Goal: Task Accomplishment & Management: Complete application form

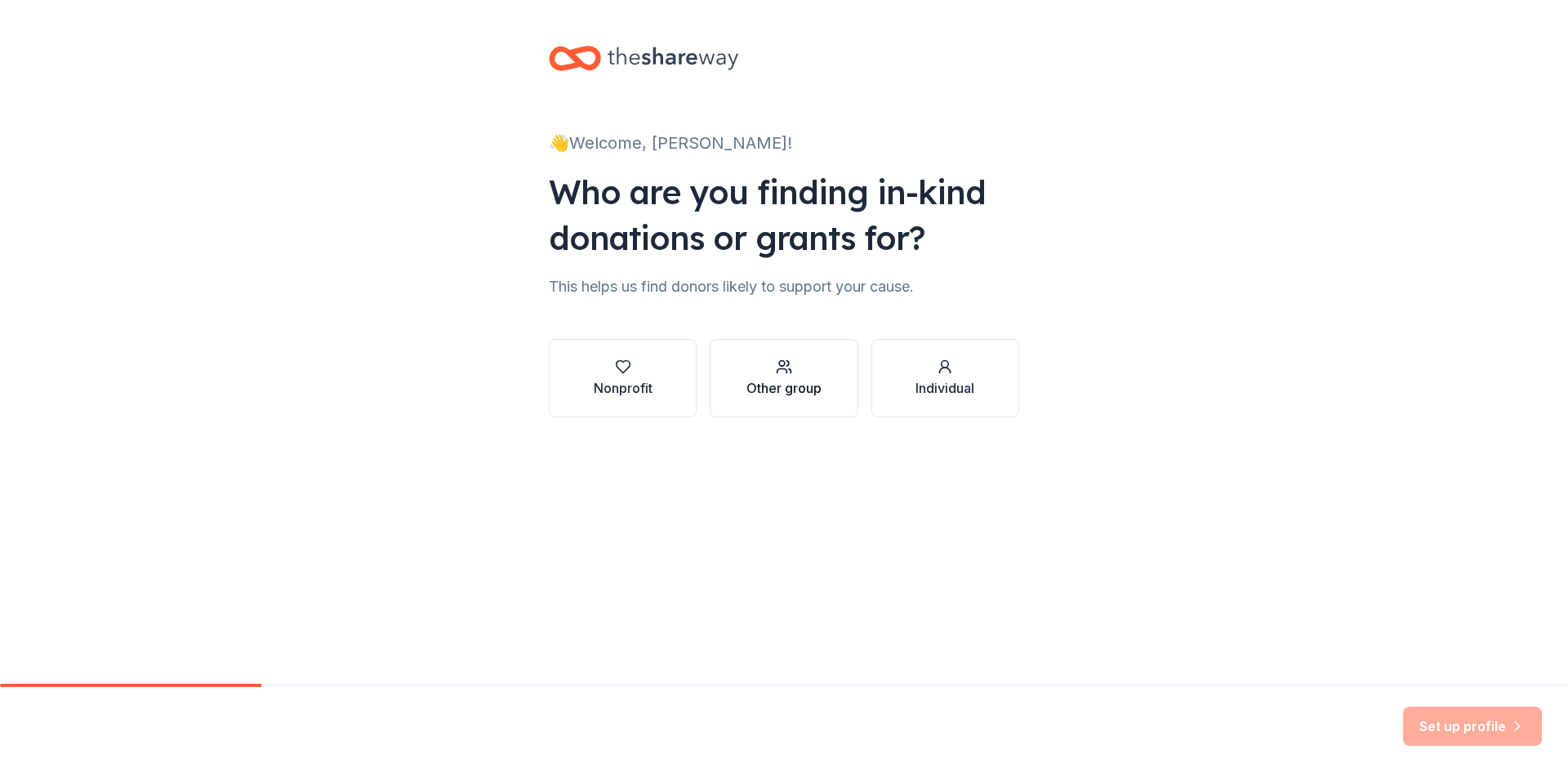
click at [774, 394] on div "Other group" at bounding box center [784, 388] width 75 height 20
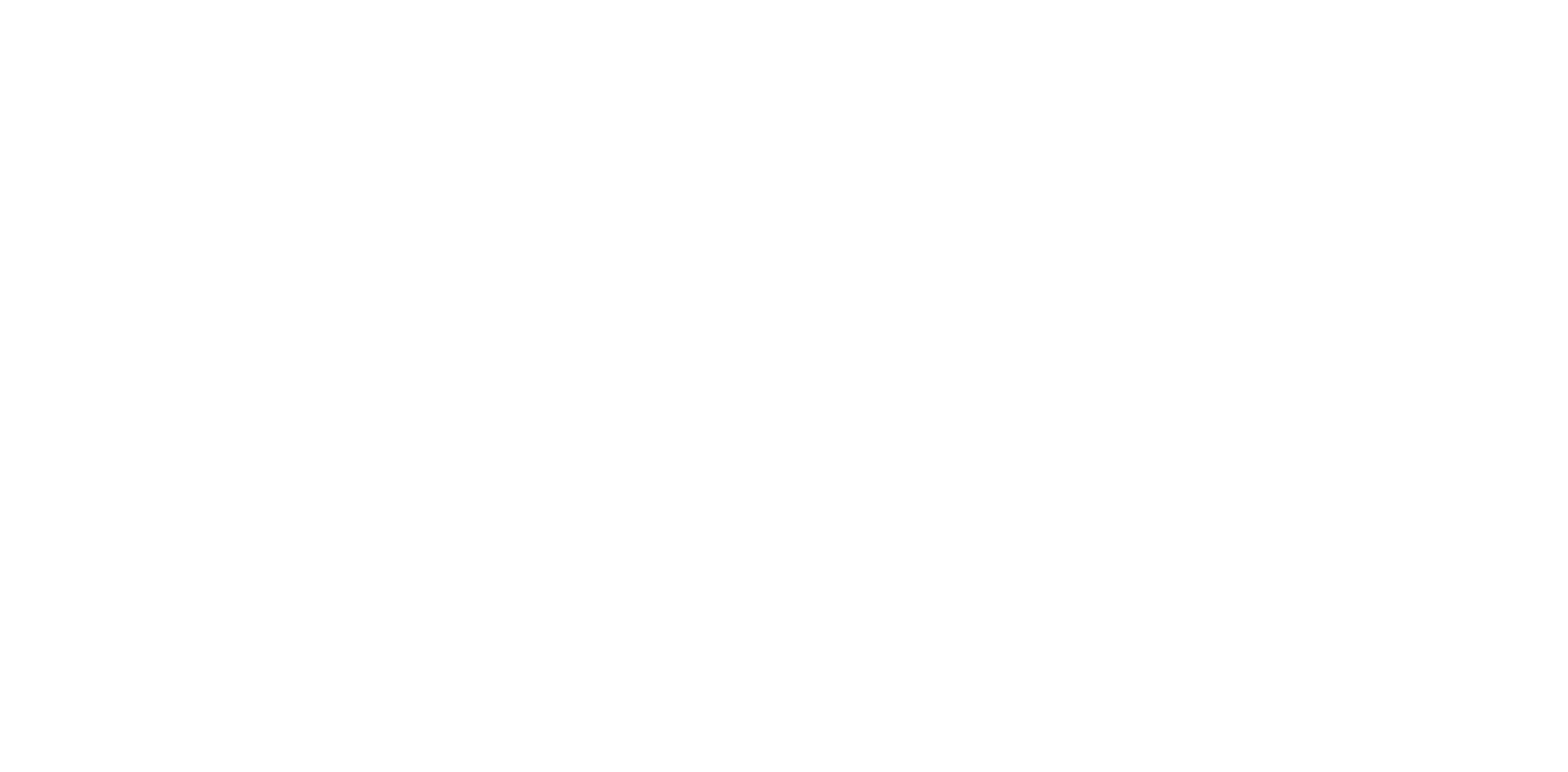
click at [714, 271] on body at bounding box center [784, 386] width 1568 height 772
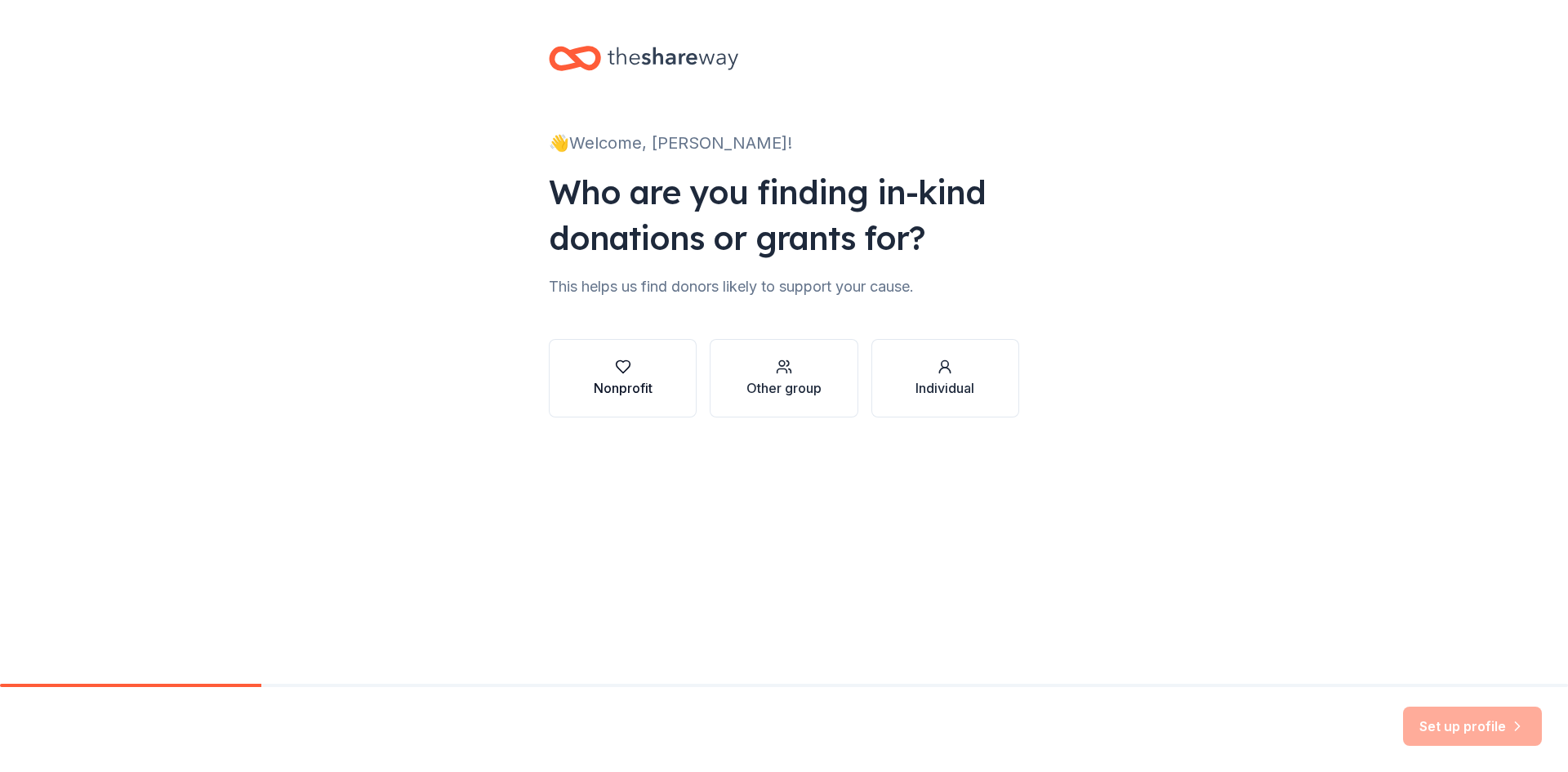
click at [635, 383] on div "Nonprofit" at bounding box center [623, 388] width 58 height 20
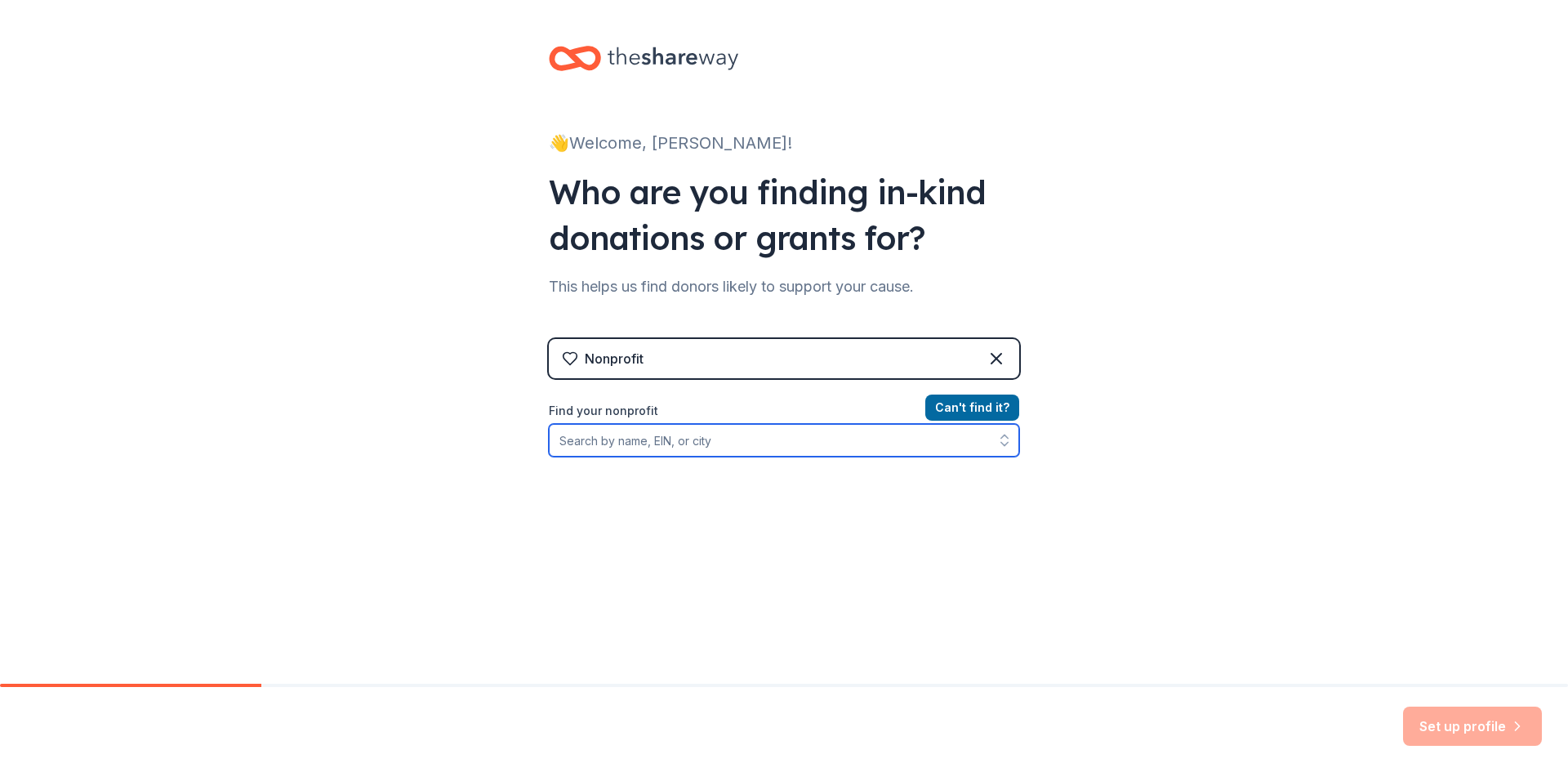
click at [633, 443] on input "Find your nonprofit" at bounding box center [784, 440] width 471 height 33
type input "S"
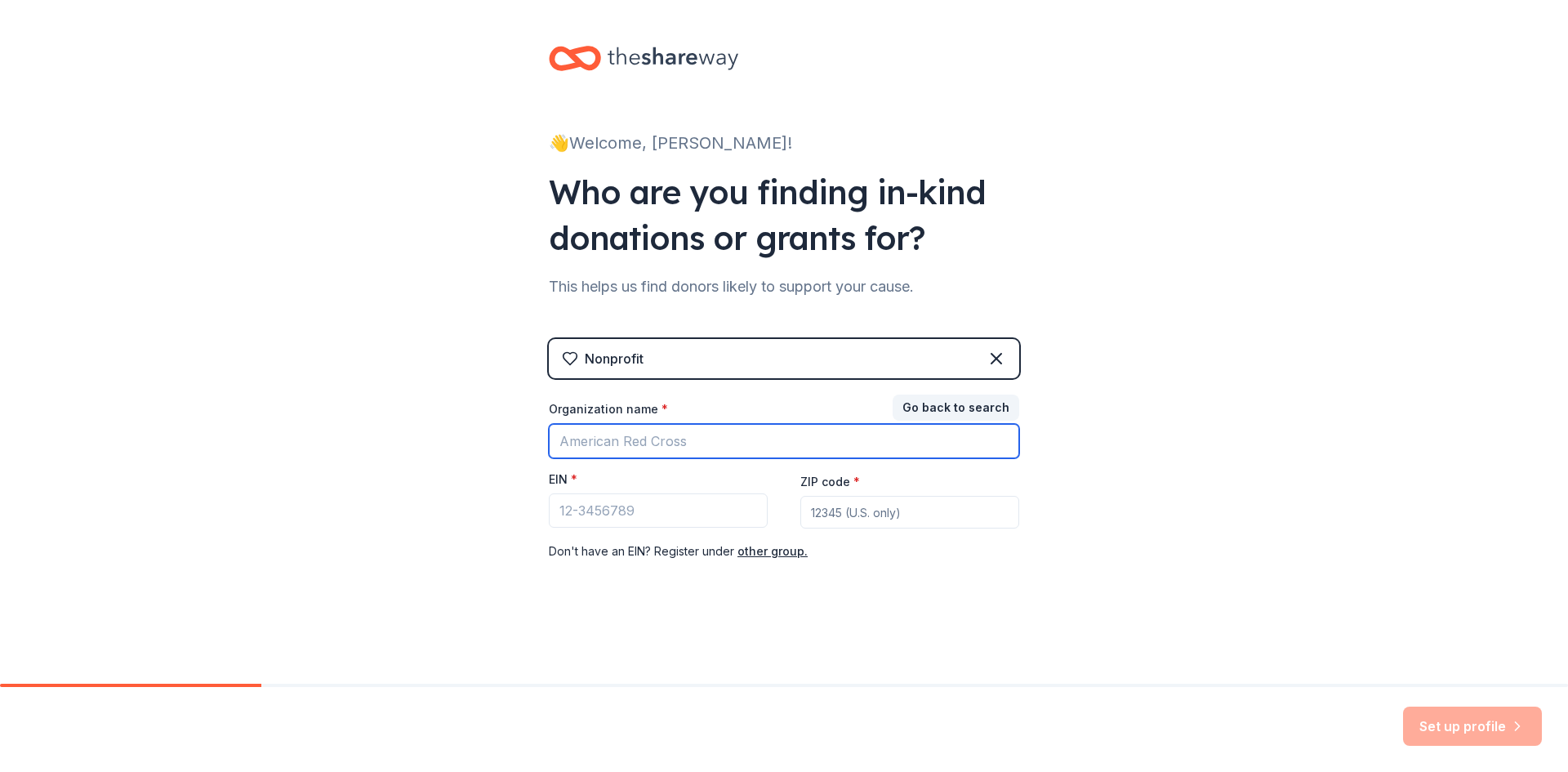
click at [635, 440] on input "Organization name *" at bounding box center [784, 441] width 471 height 34
type input "The [DEMOGRAPHIC_DATA][GEOGRAPHIC_DATA]"
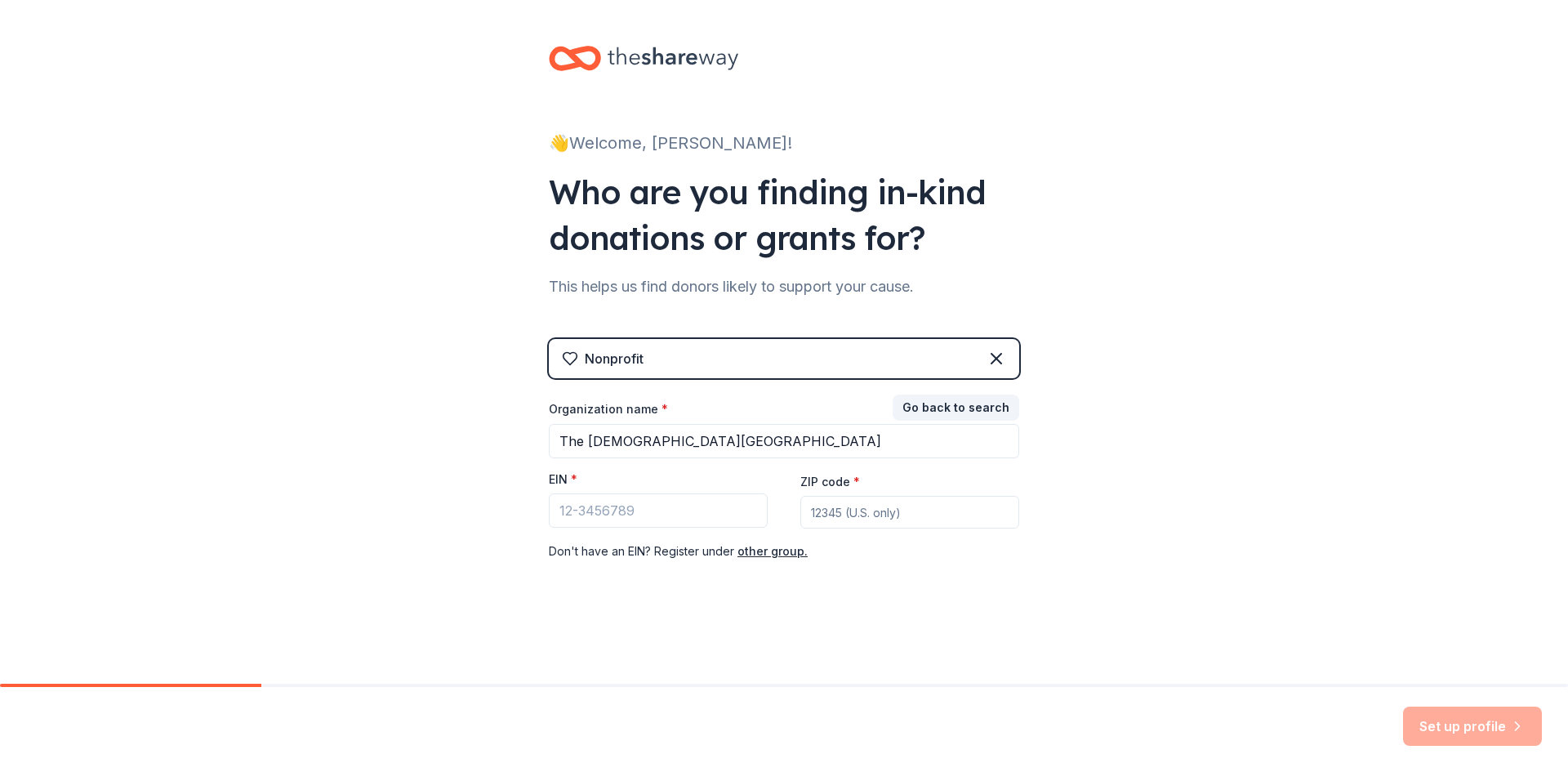
click at [827, 514] on input "ZIP code *" at bounding box center [909, 512] width 219 height 33
type input "48505"
click at [1067, 590] on div "👋 Welcome, [PERSON_NAME]! Who are you finding in-kind donations or grants for? …" at bounding box center [784, 336] width 1568 height 672
click at [765, 552] on button "other group." at bounding box center [772, 551] width 71 height 20
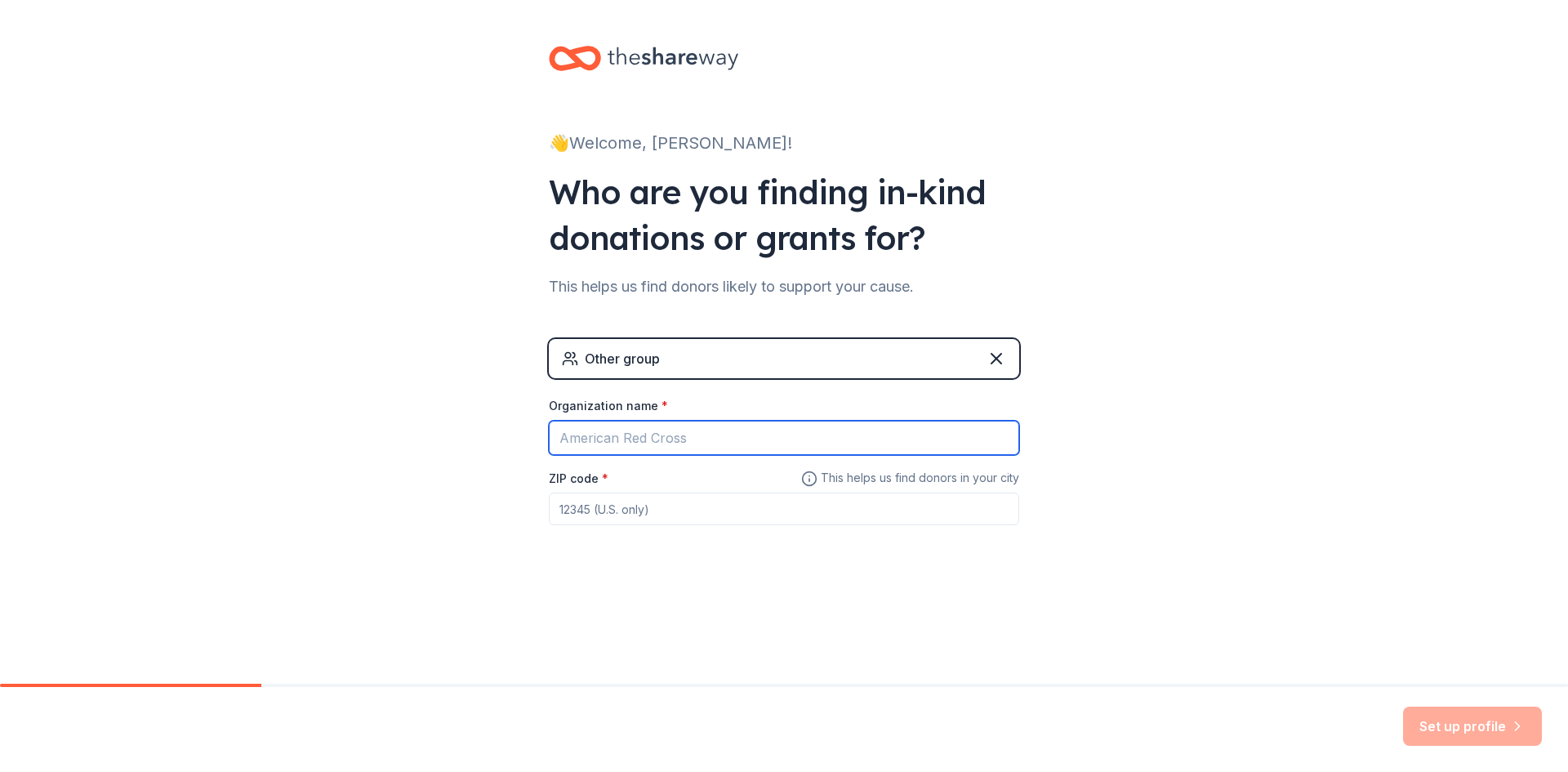
click at [582, 434] on input "Organization name *" at bounding box center [784, 438] width 471 height 34
type input "The [DEMOGRAPHIC_DATA][GEOGRAPHIC_DATA]"
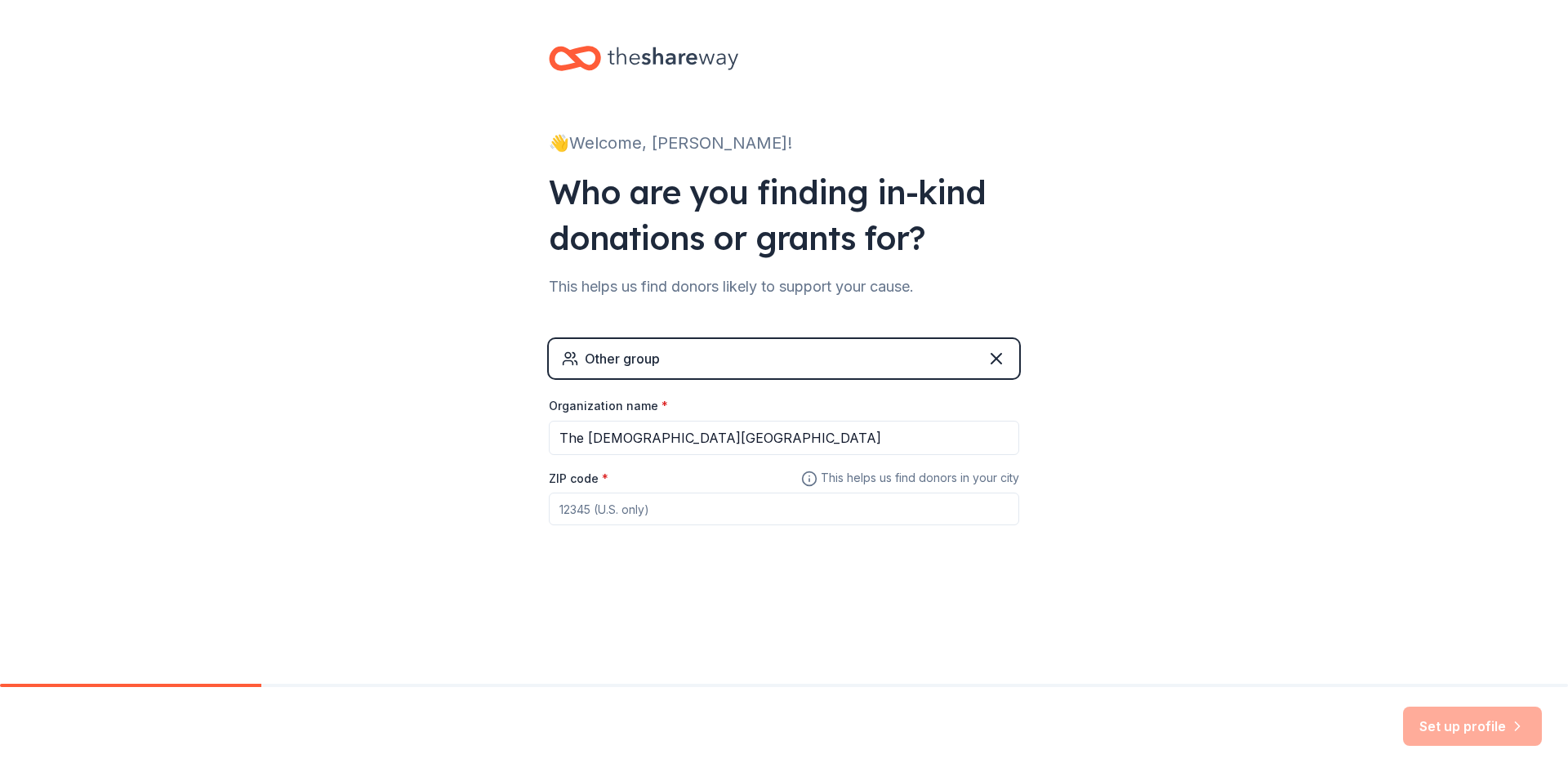
click at [595, 509] on input "ZIP code *" at bounding box center [784, 508] width 471 height 33
type input "48505"
click at [1460, 724] on button "Set up profile" at bounding box center [1471, 726] width 138 height 40
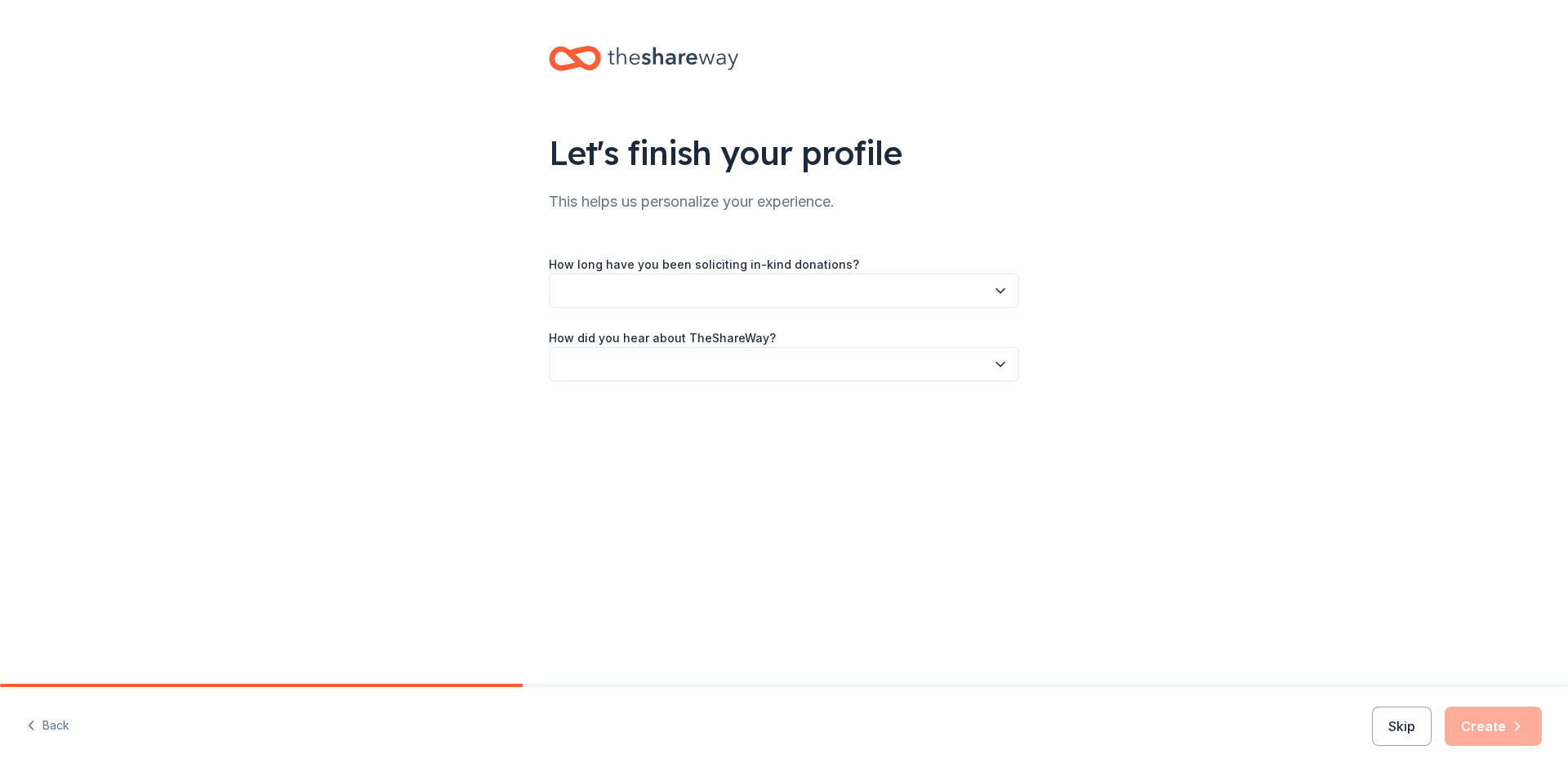
click at [998, 289] on icon "button" at bounding box center [1000, 290] width 16 height 16
click at [657, 329] on div "This is my first time!" at bounding box center [617, 334] width 104 height 20
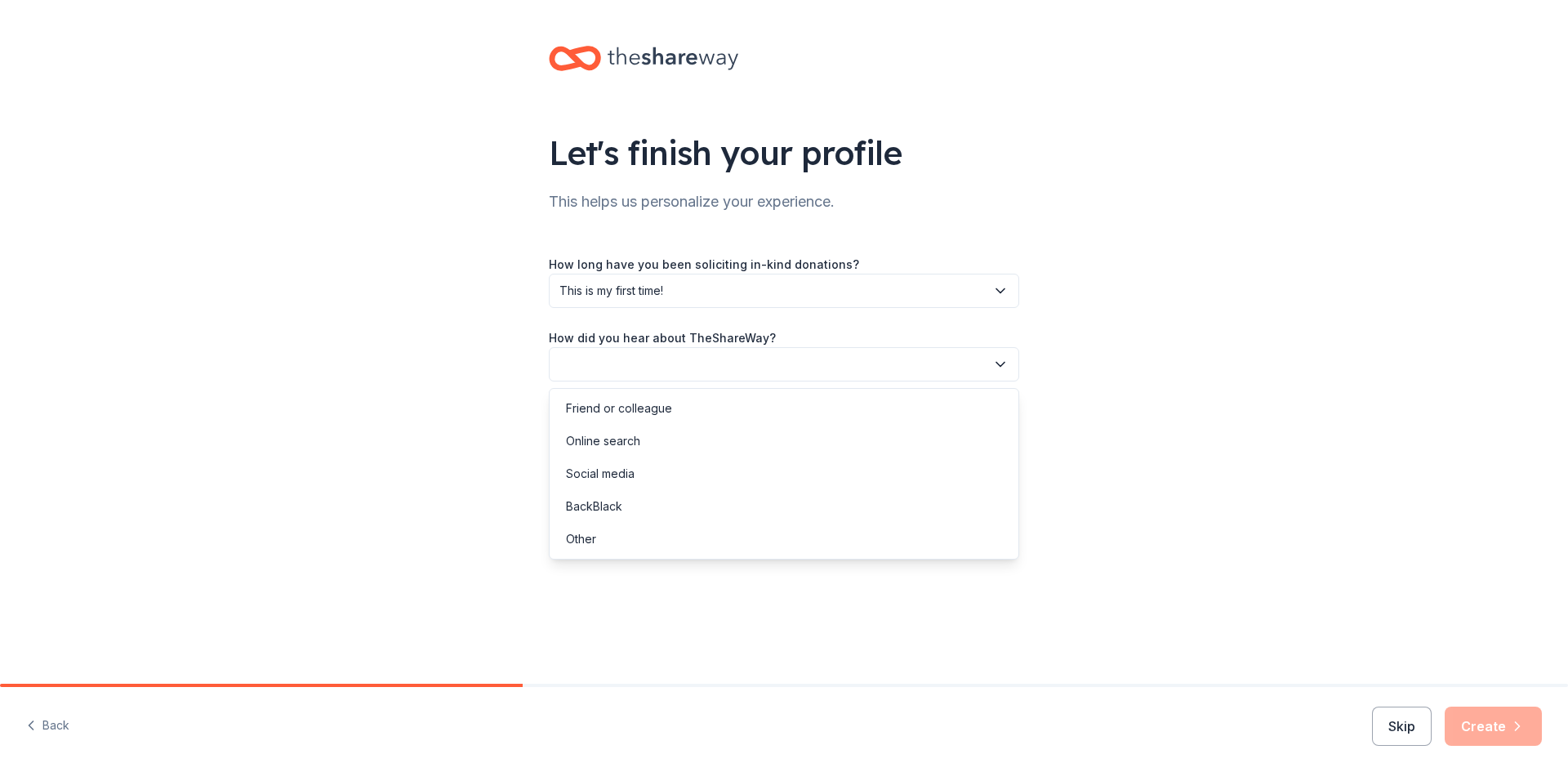
click at [1003, 362] on icon "button" at bounding box center [1000, 364] width 8 height 4
click at [870, 489] on div "Social media" at bounding box center [783, 474] width 462 height 33
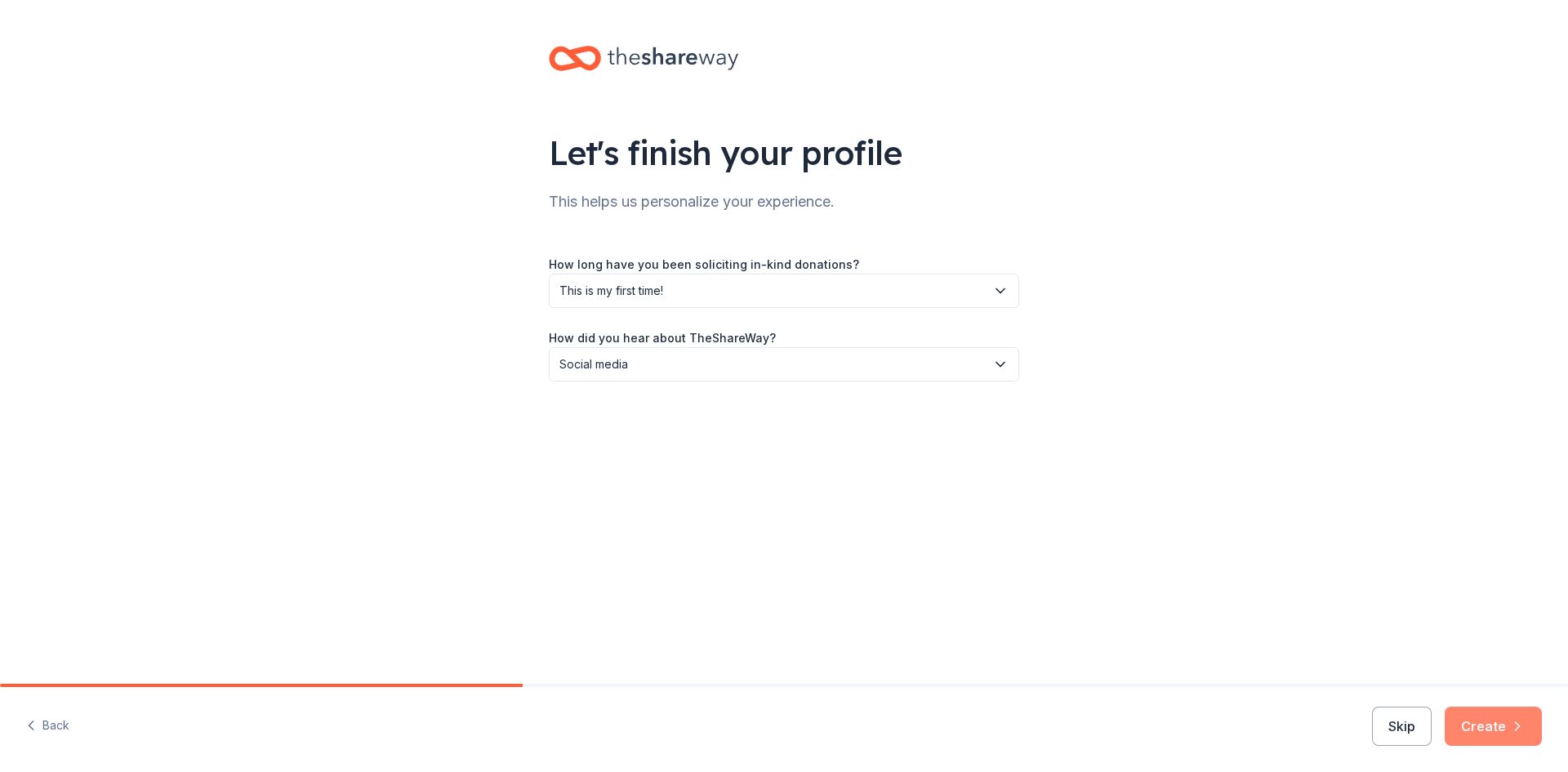
click at [1470, 728] on button "Create" at bounding box center [1493, 726] width 97 height 40
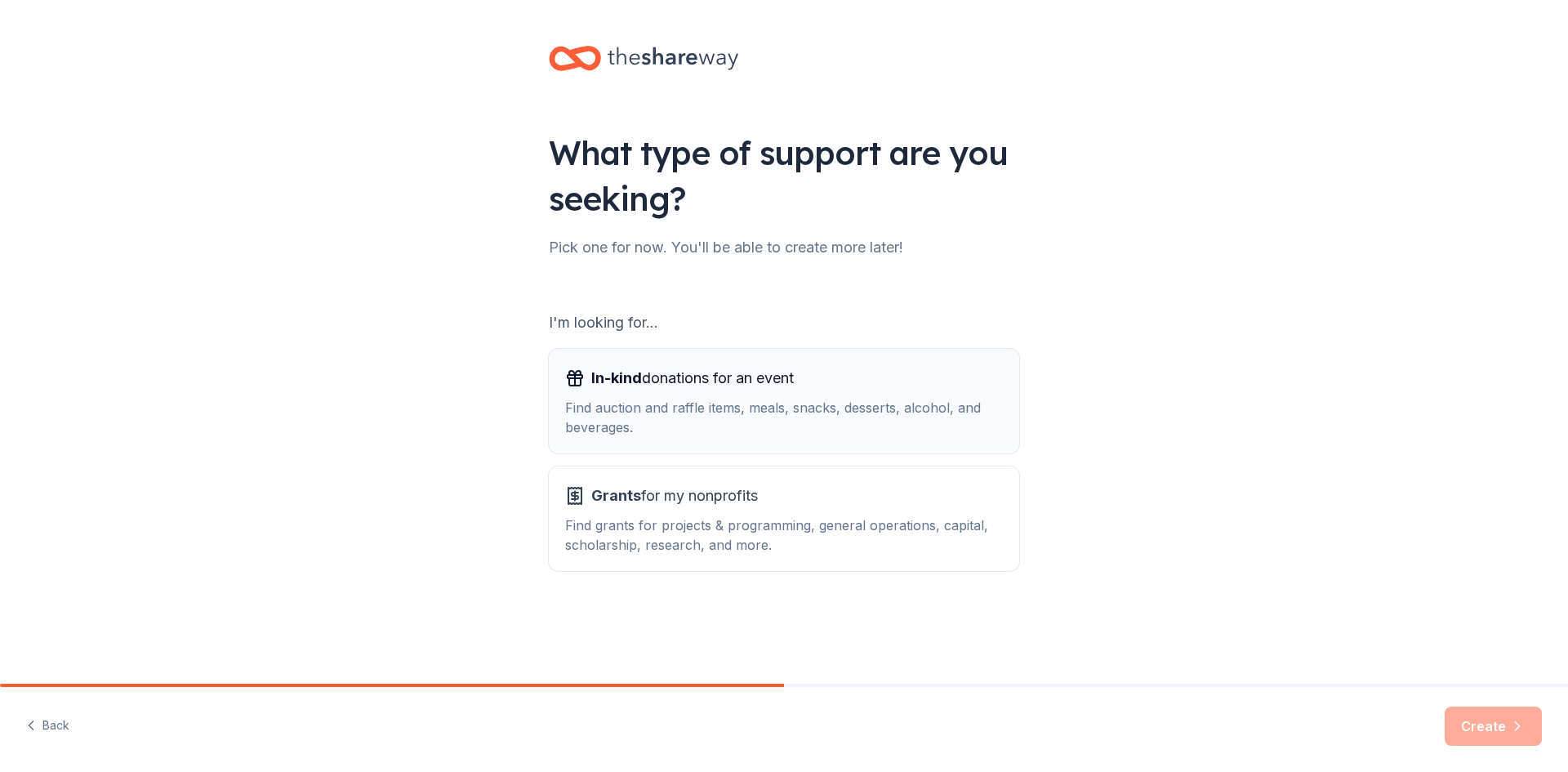
click at [709, 392] on div "In-kind donations for an event Find auction and raffle items, meals, snacks, de…" at bounding box center [783, 401] width 438 height 72
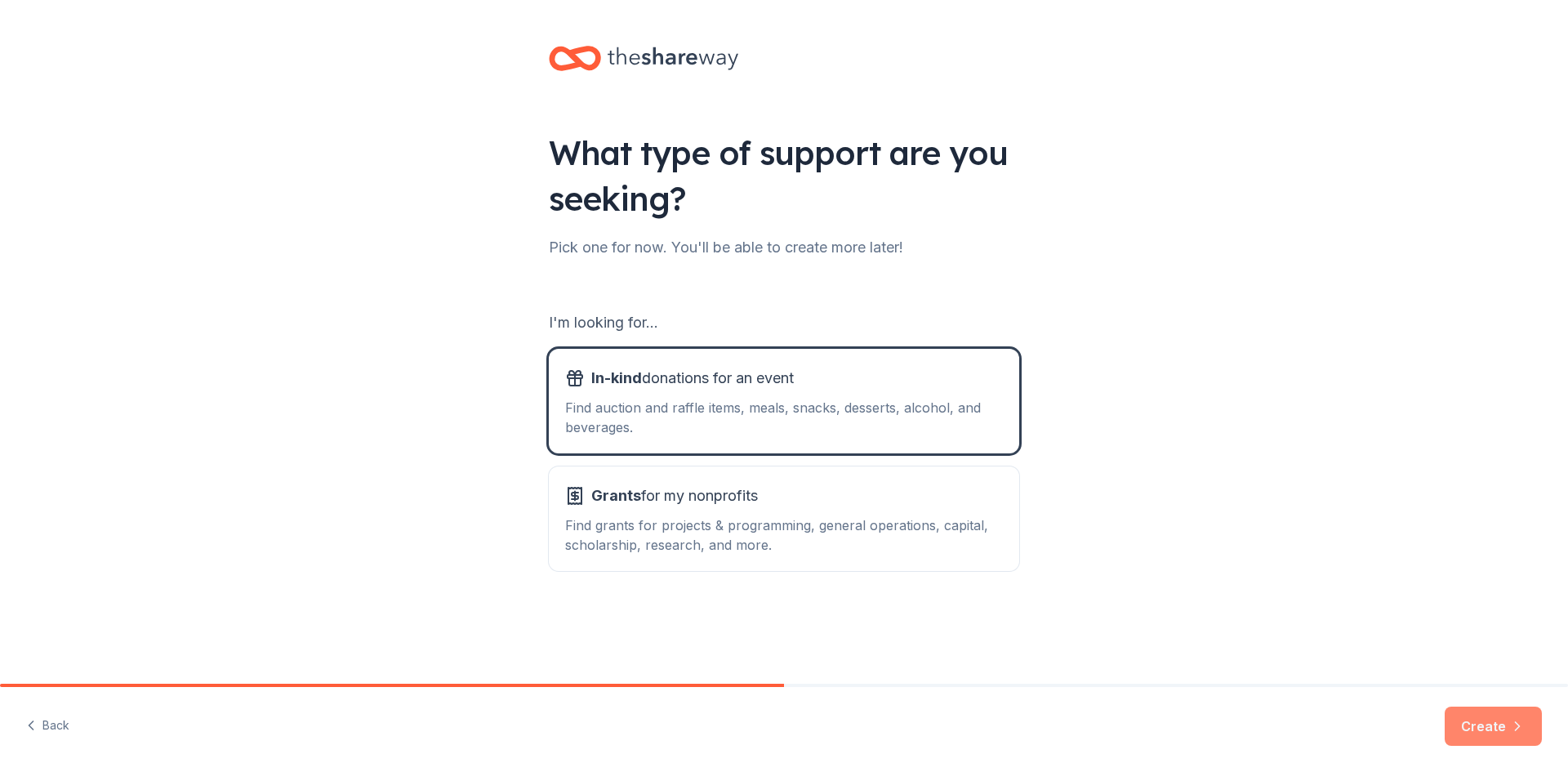
click at [1501, 735] on button "Create" at bounding box center [1493, 726] width 97 height 40
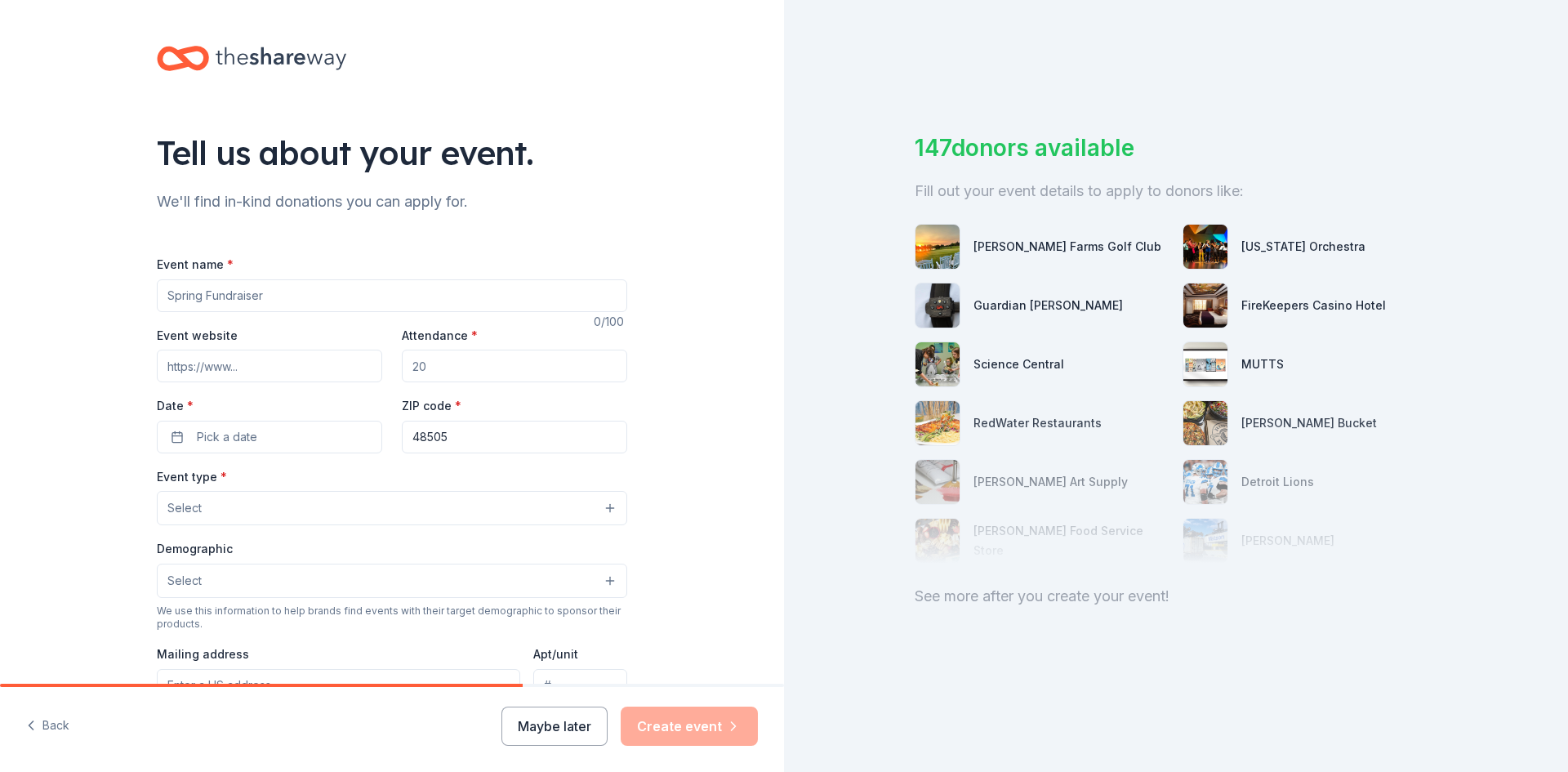
click at [225, 297] on input "Event name *" at bounding box center [392, 296] width 471 height 33
type input "Harvest Day Celebration"
click at [429, 362] on input "Attendance *" at bounding box center [514, 365] width 225 height 33
type input "60"
click at [234, 431] on span "Pick a date" at bounding box center [227, 437] width 60 height 20
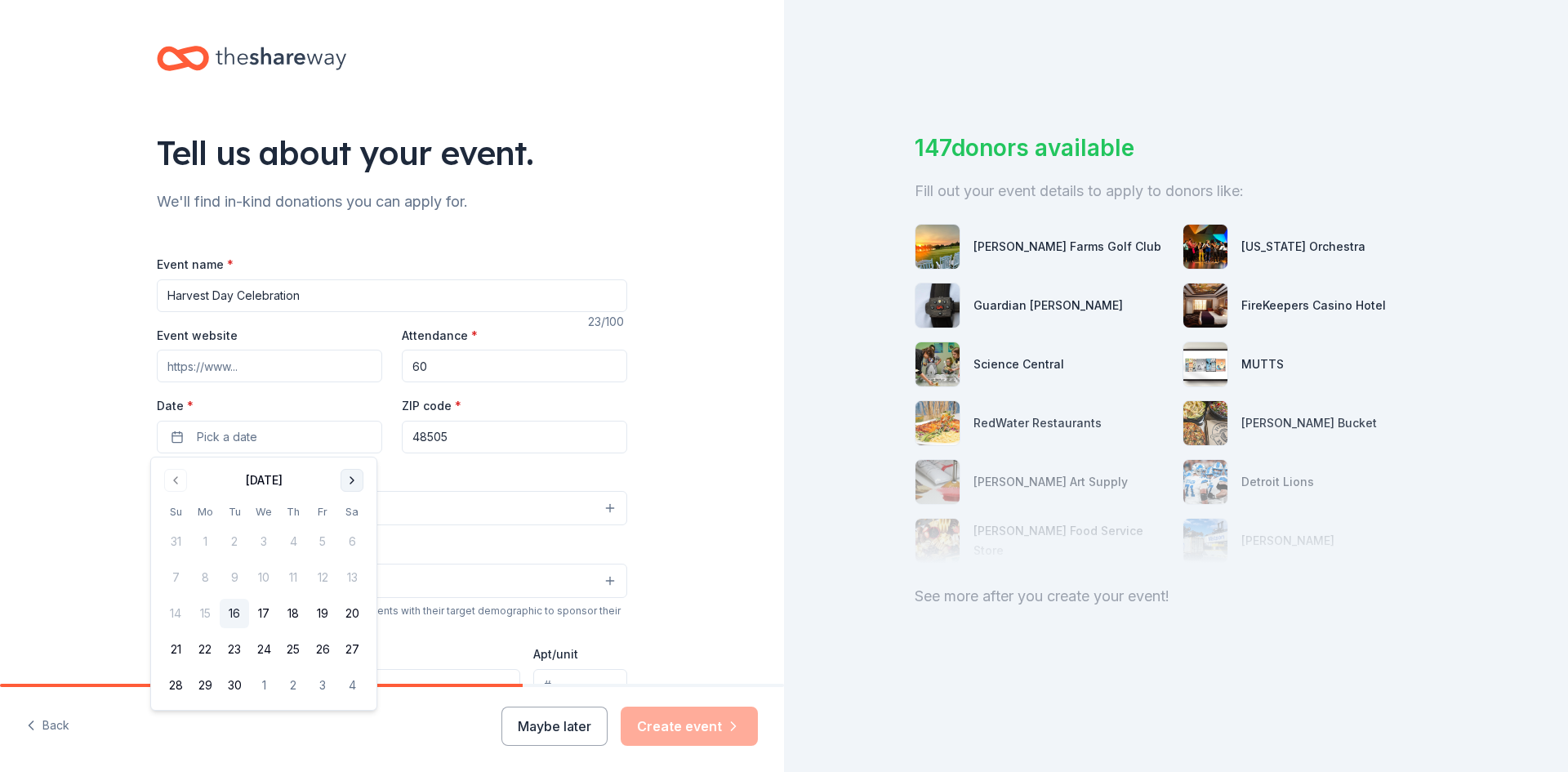
click at [355, 482] on button "Go to next month" at bounding box center [352, 480] width 23 height 23
click at [352, 610] on button "18" at bounding box center [351, 613] width 29 height 29
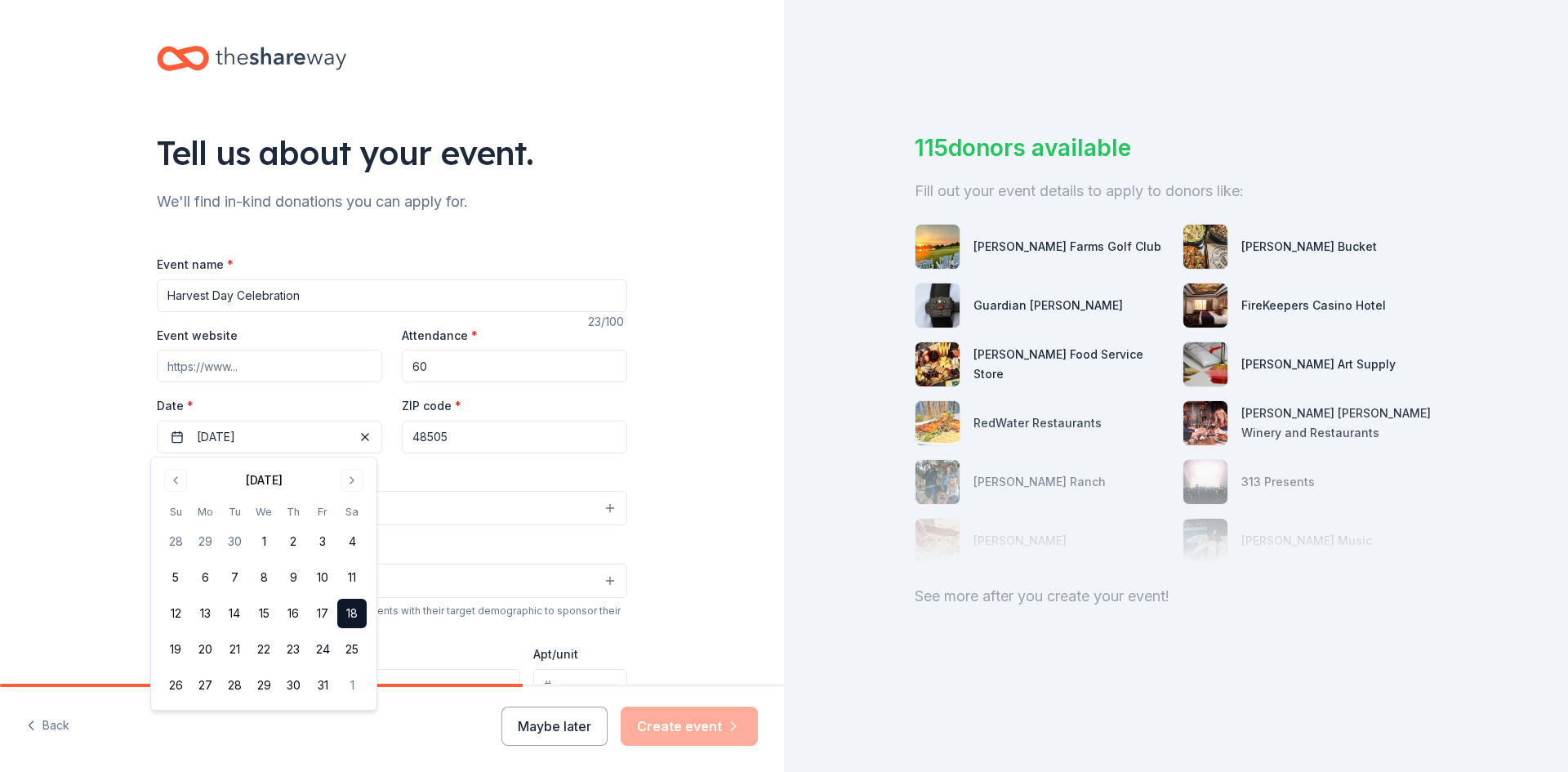
click at [659, 475] on div "Tell us about your event. We'll find in-kind donations you can apply for. Event…" at bounding box center [392, 543] width 784 height 1087
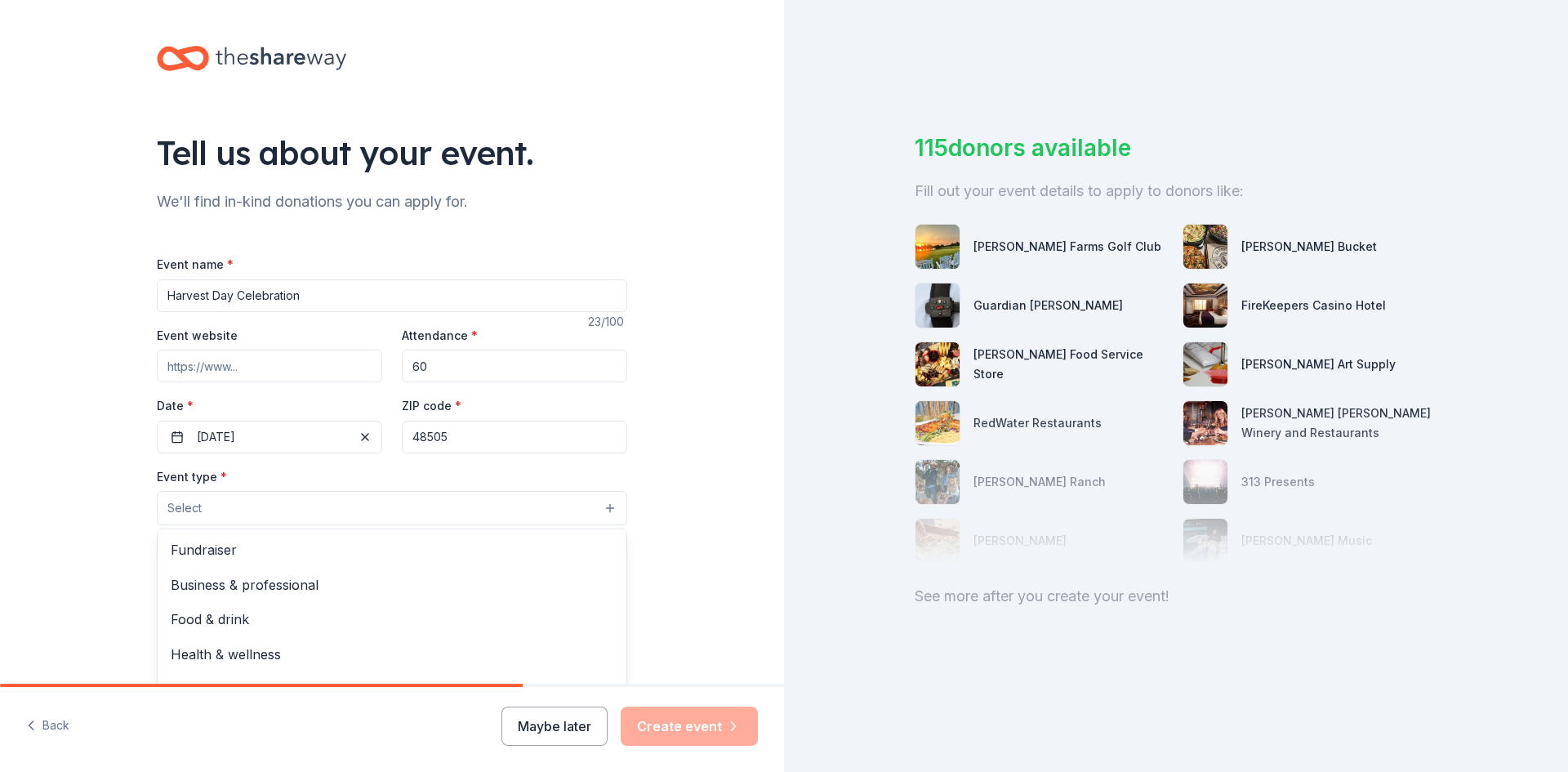
click at [605, 507] on button "Select" at bounding box center [392, 507] width 471 height 34
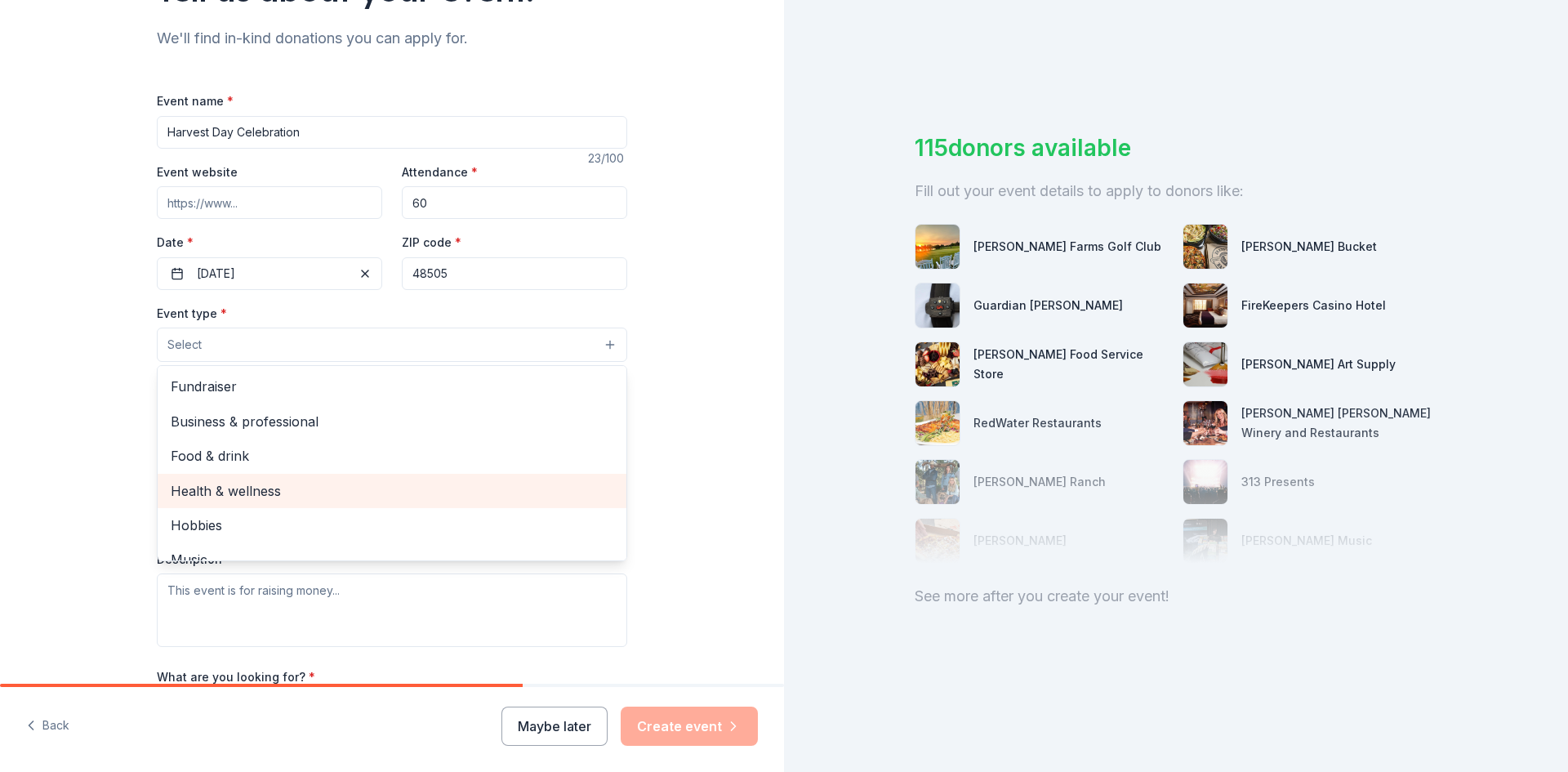
scroll to position [55, 0]
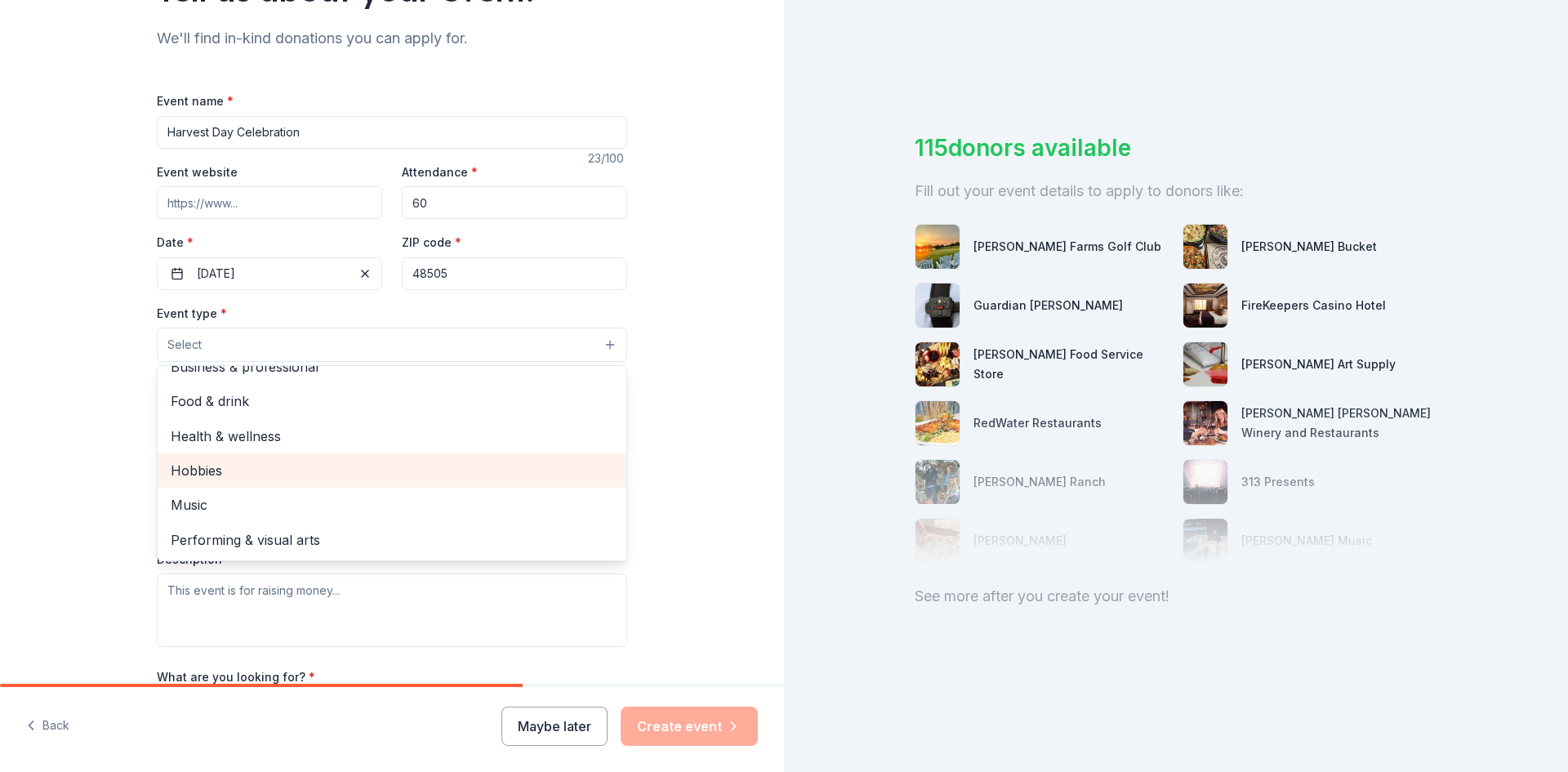
click at [238, 469] on span "Hobbies" at bounding box center [392, 470] width 442 height 22
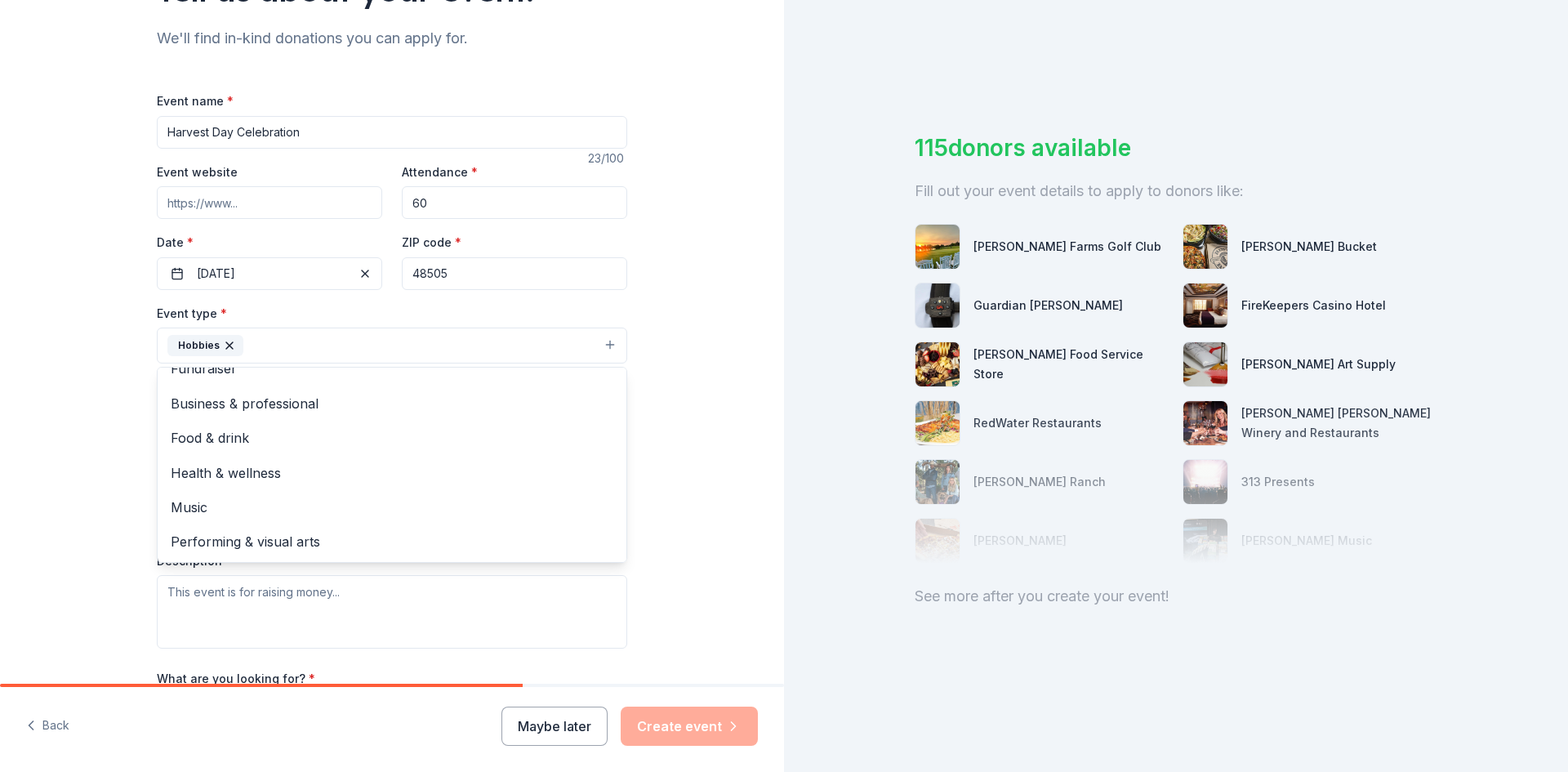
click at [699, 553] on div "Tell us about your event. We'll find in-kind donations you can apply for. Event…" at bounding box center [392, 380] width 784 height 1088
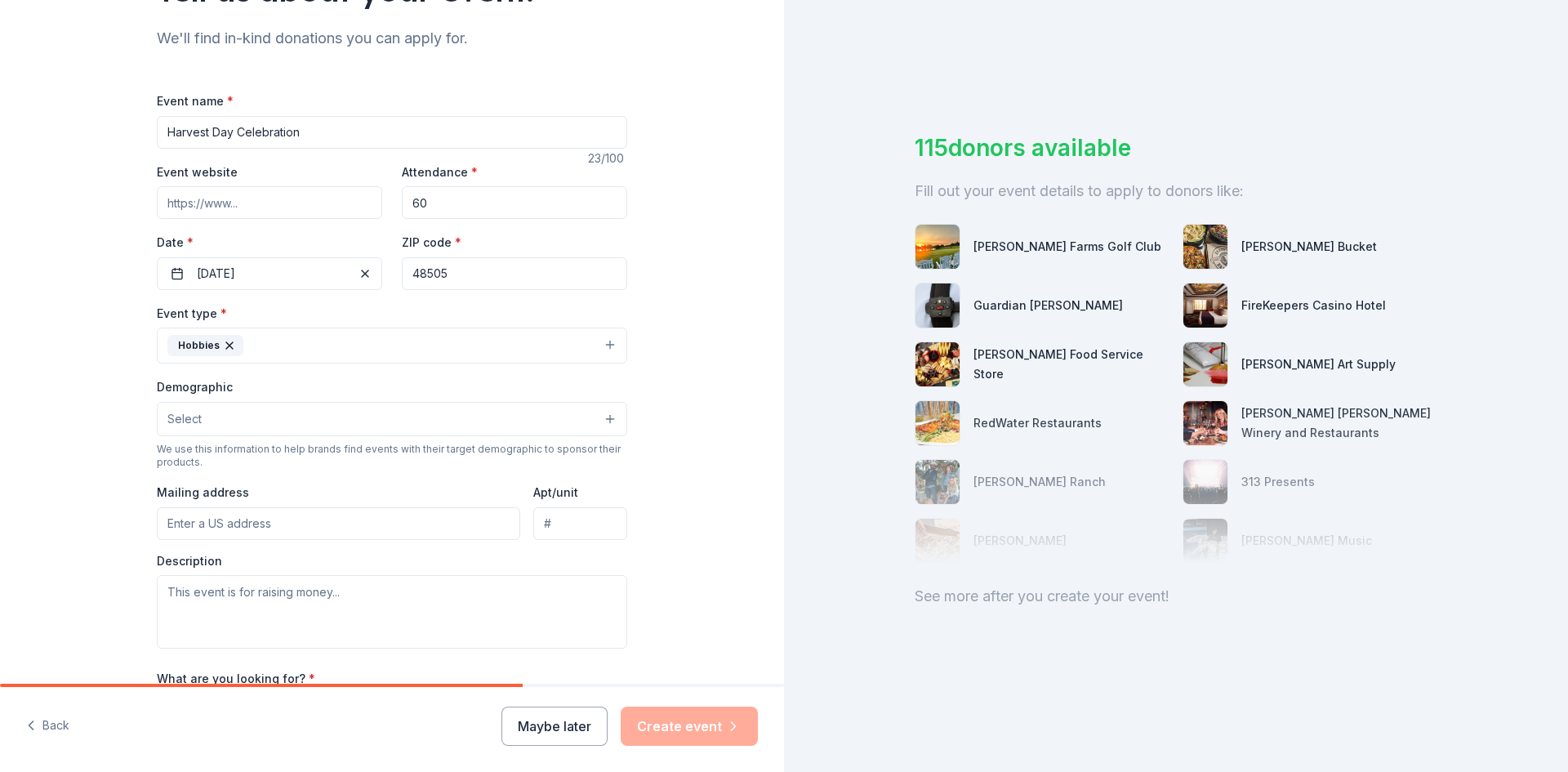
click at [589, 416] on button "Select" at bounding box center [392, 419] width 471 height 34
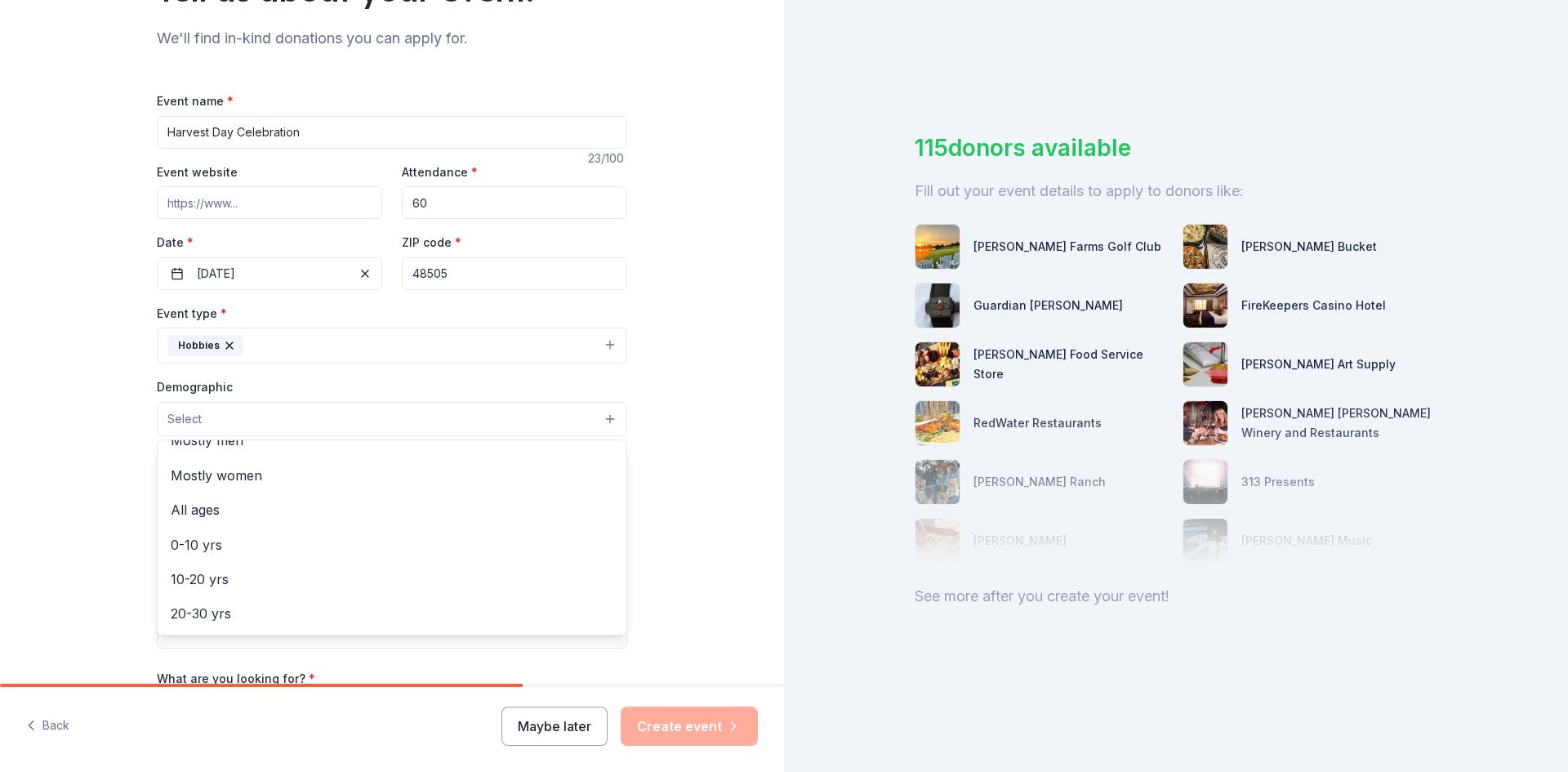
scroll to position [82, 0]
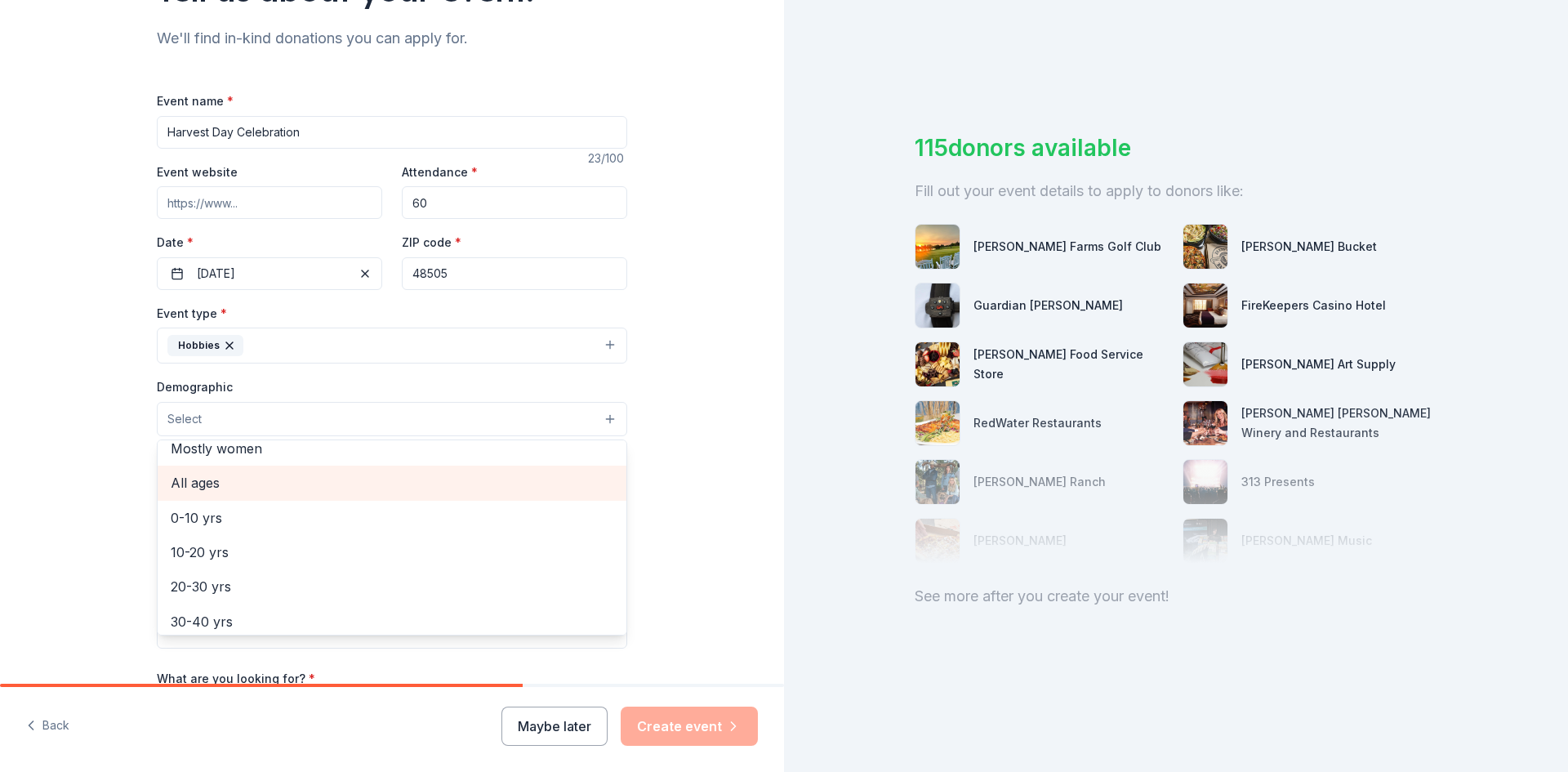
click at [447, 483] on span "All ages" at bounding box center [392, 482] width 442 height 22
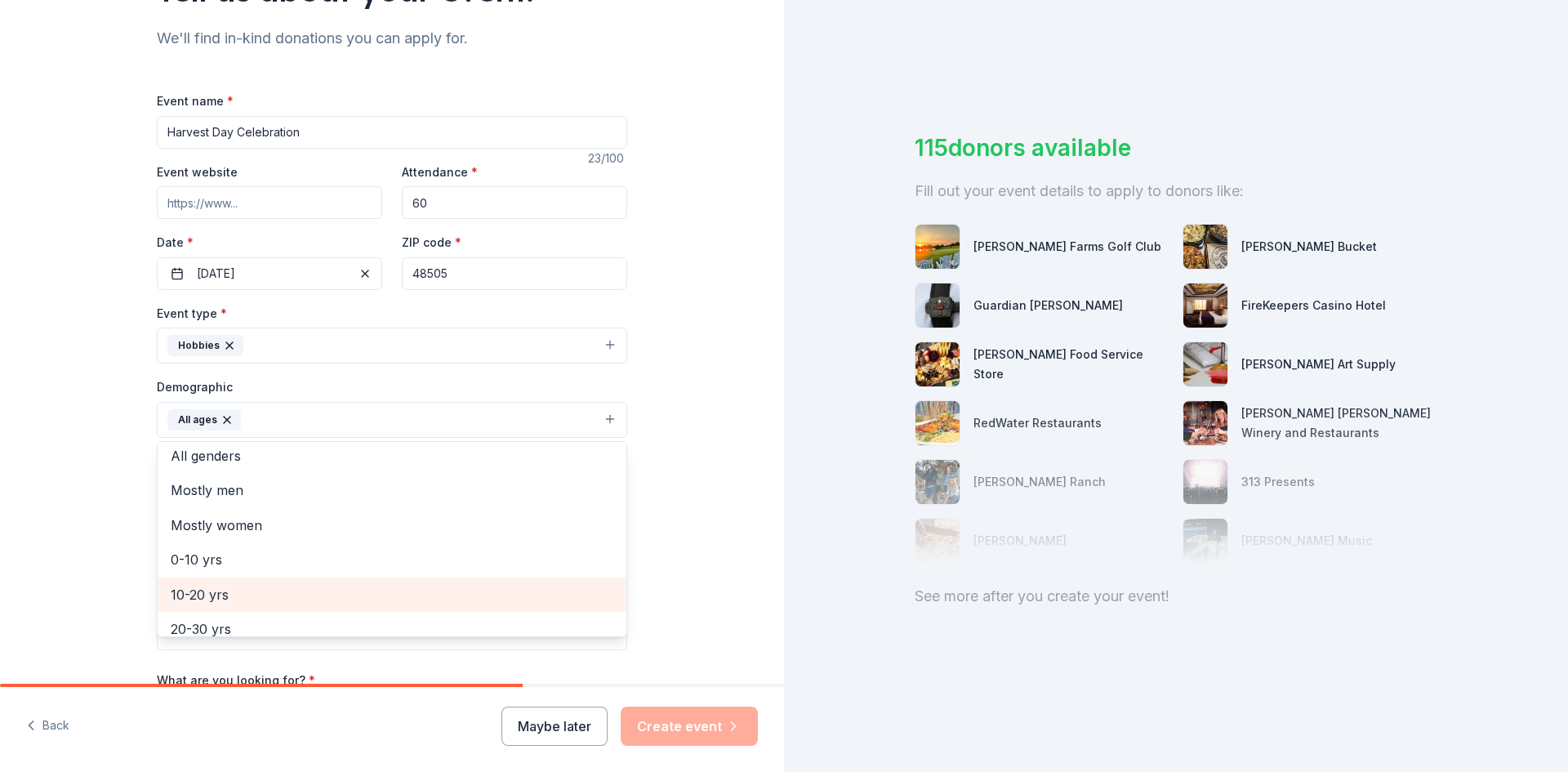
scroll to position [0, 0]
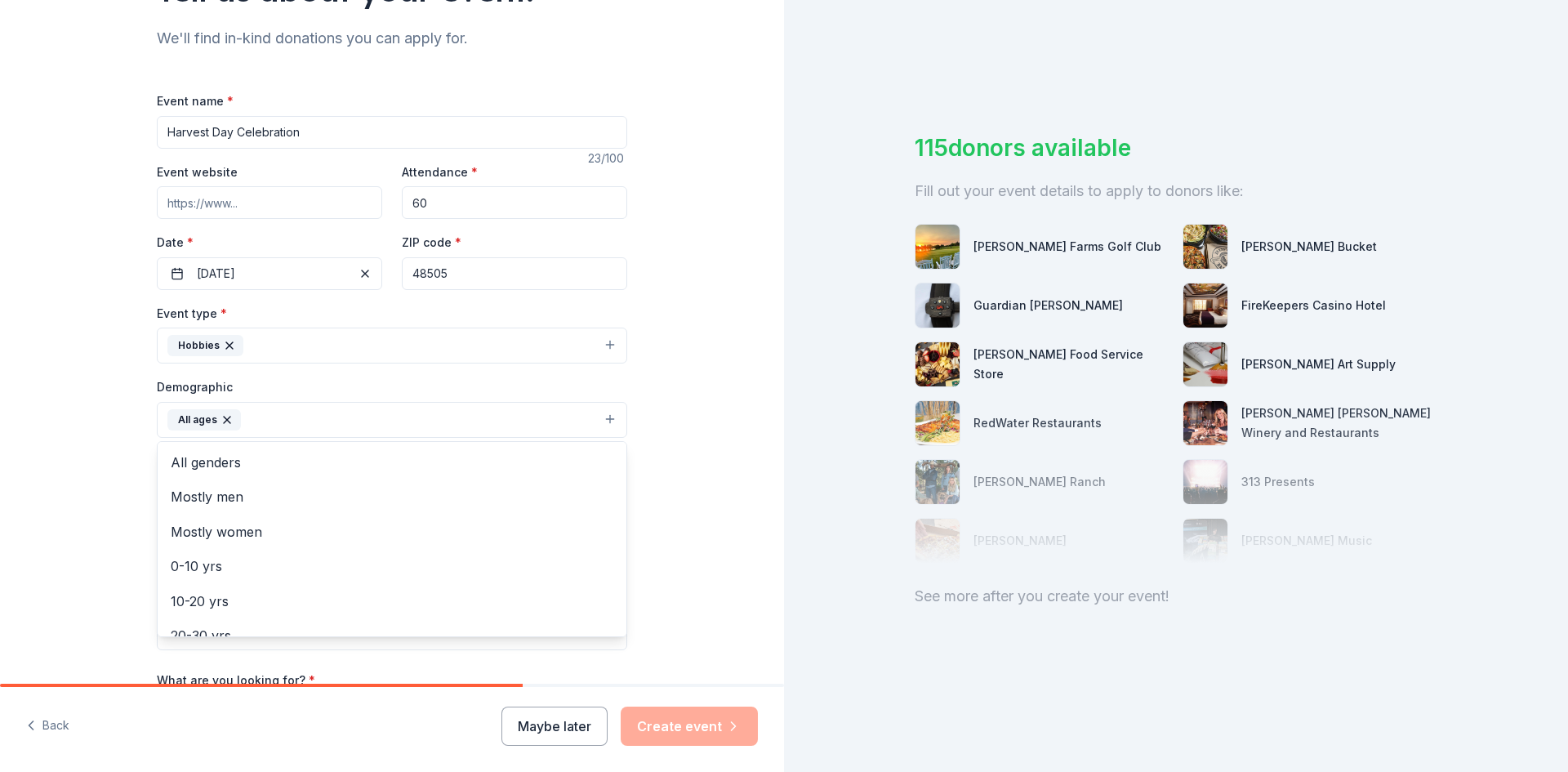
click at [675, 546] on div "Tell us about your event. We'll find in-kind donations you can apply for. Event…" at bounding box center [392, 381] width 784 height 1090
click at [229, 520] on input "Mailing address" at bounding box center [339, 524] width 363 height 33
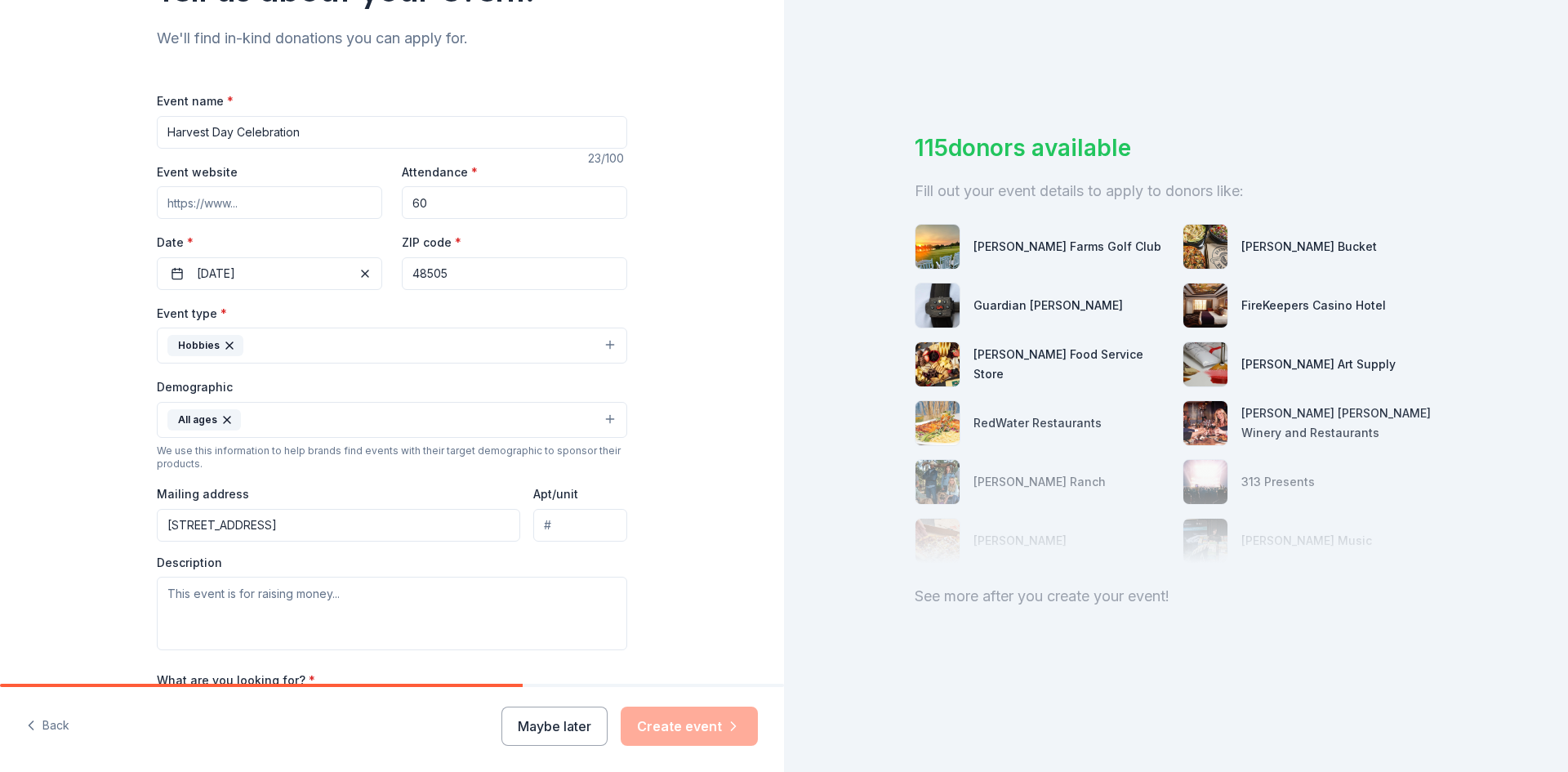
type input "[STREET_ADDRESS]"
click at [171, 594] on textarea at bounding box center [392, 613] width 471 height 73
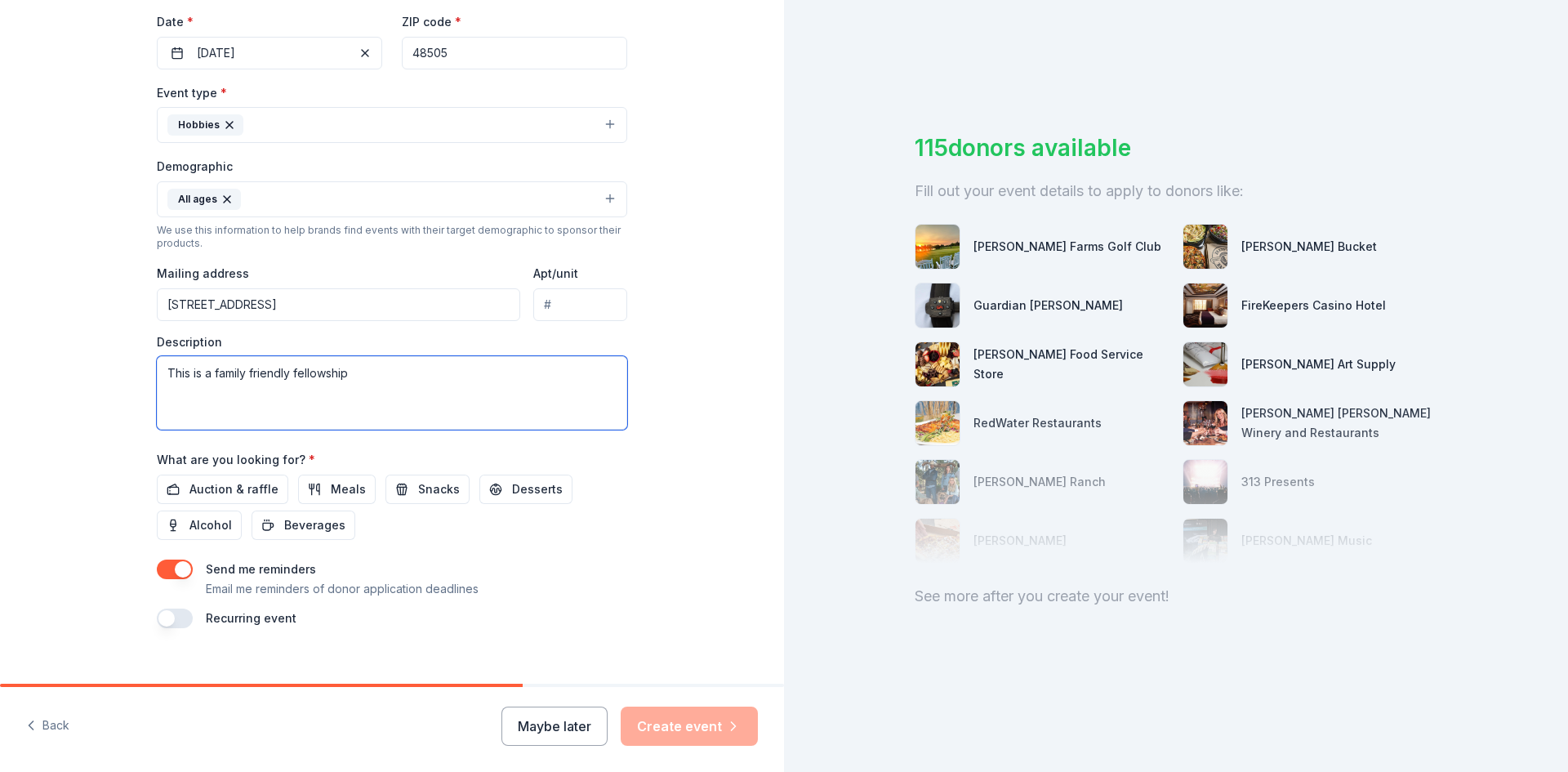
scroll to position [407, 0]
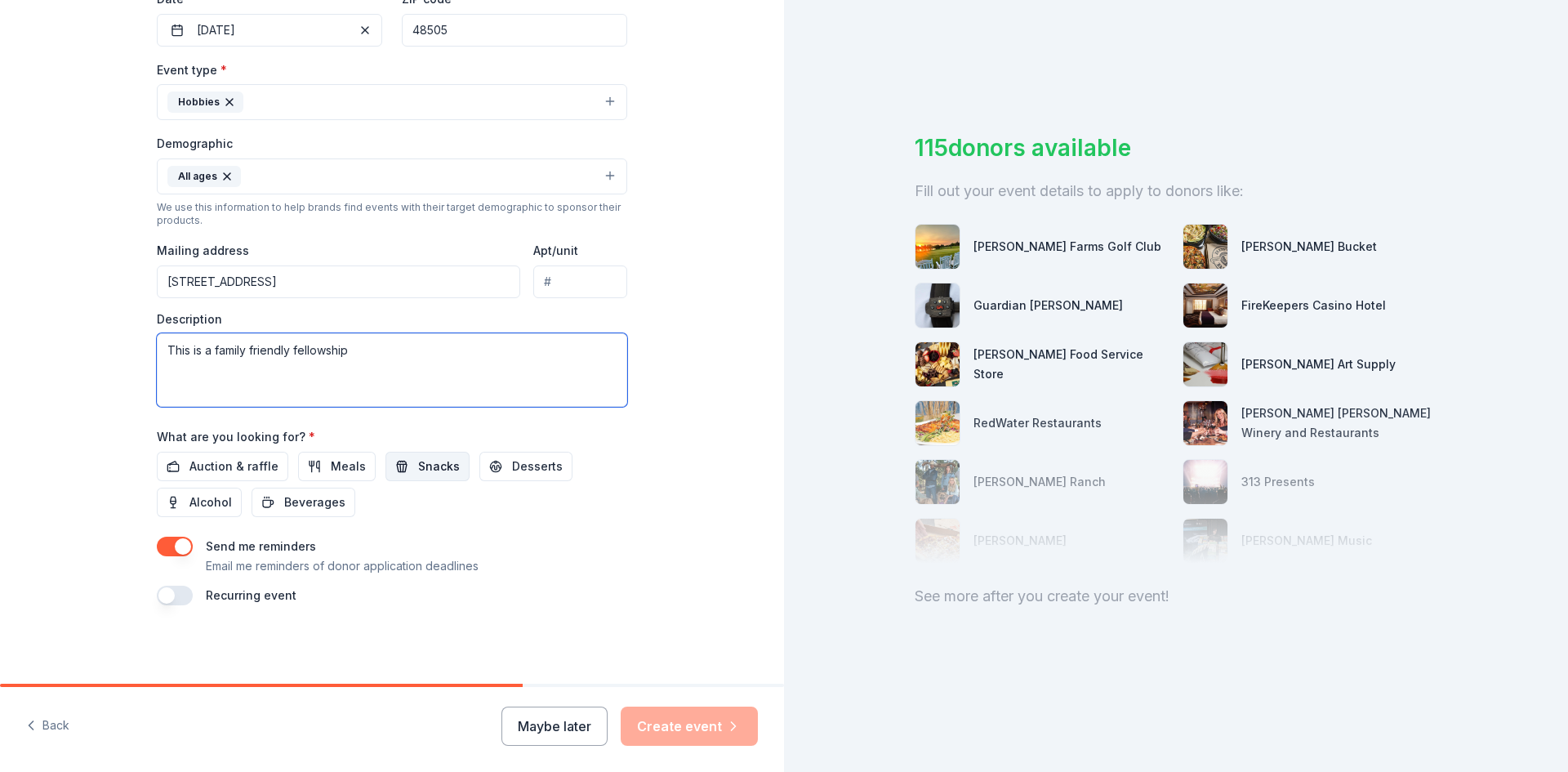
type textarea "This is a family friendly fellowship"
click at [424, 466] on span "Snacks" at bounding box center [439, 466] width 41 height 20
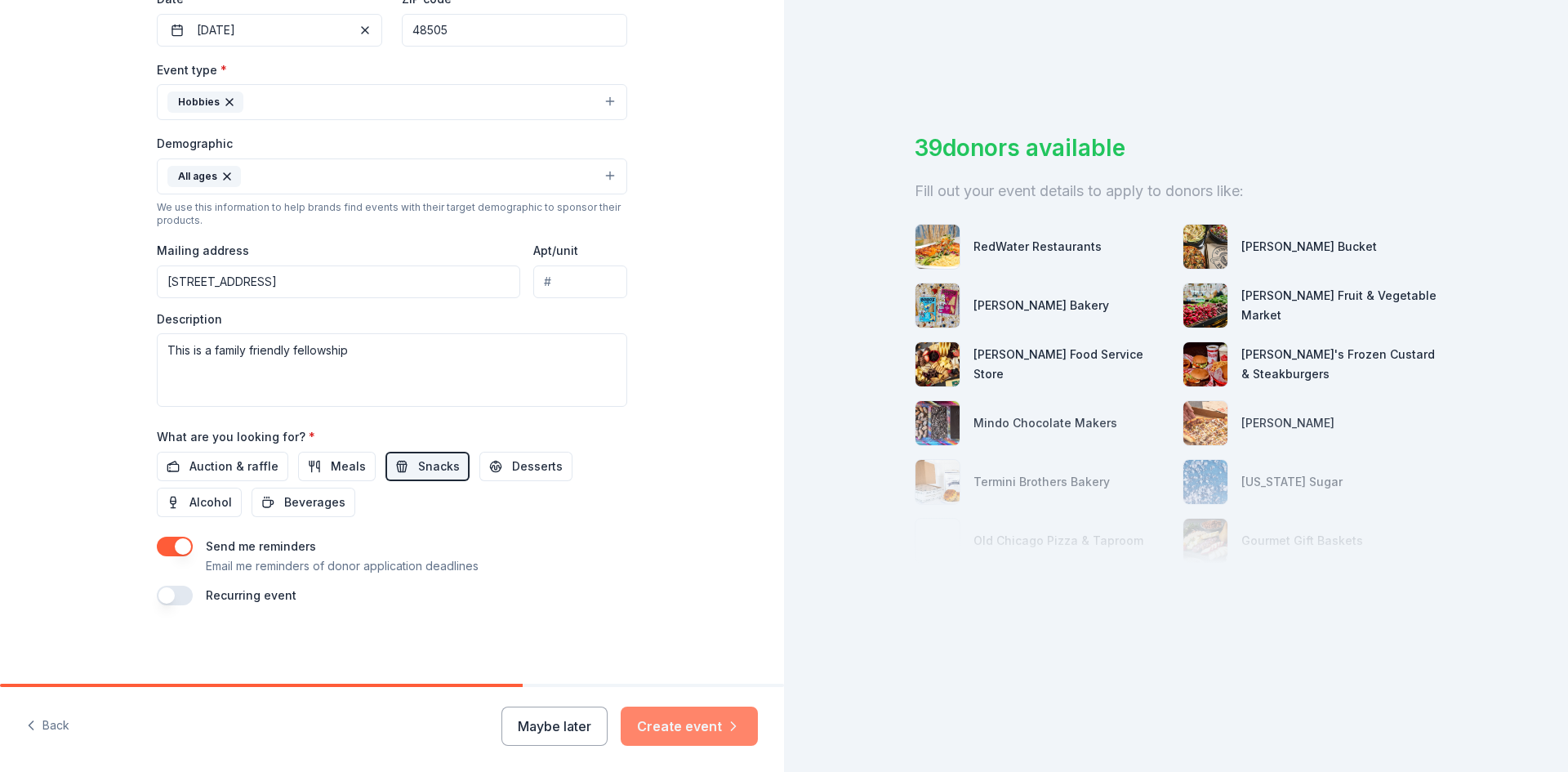
click at [697, 726] on button "Create event" at bounding box center [689, 726] width 137 height 40
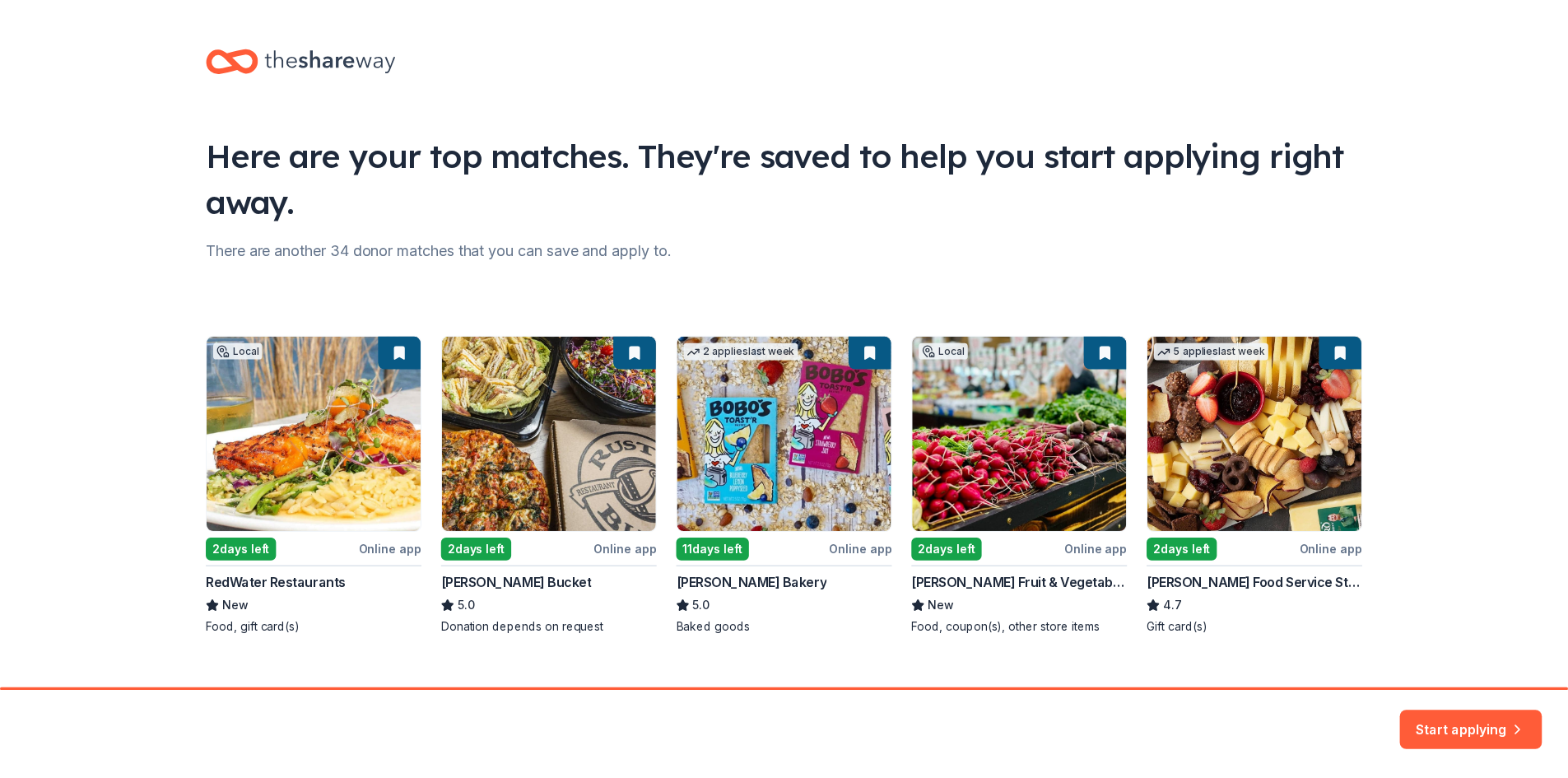
scroll to position [27, 0]
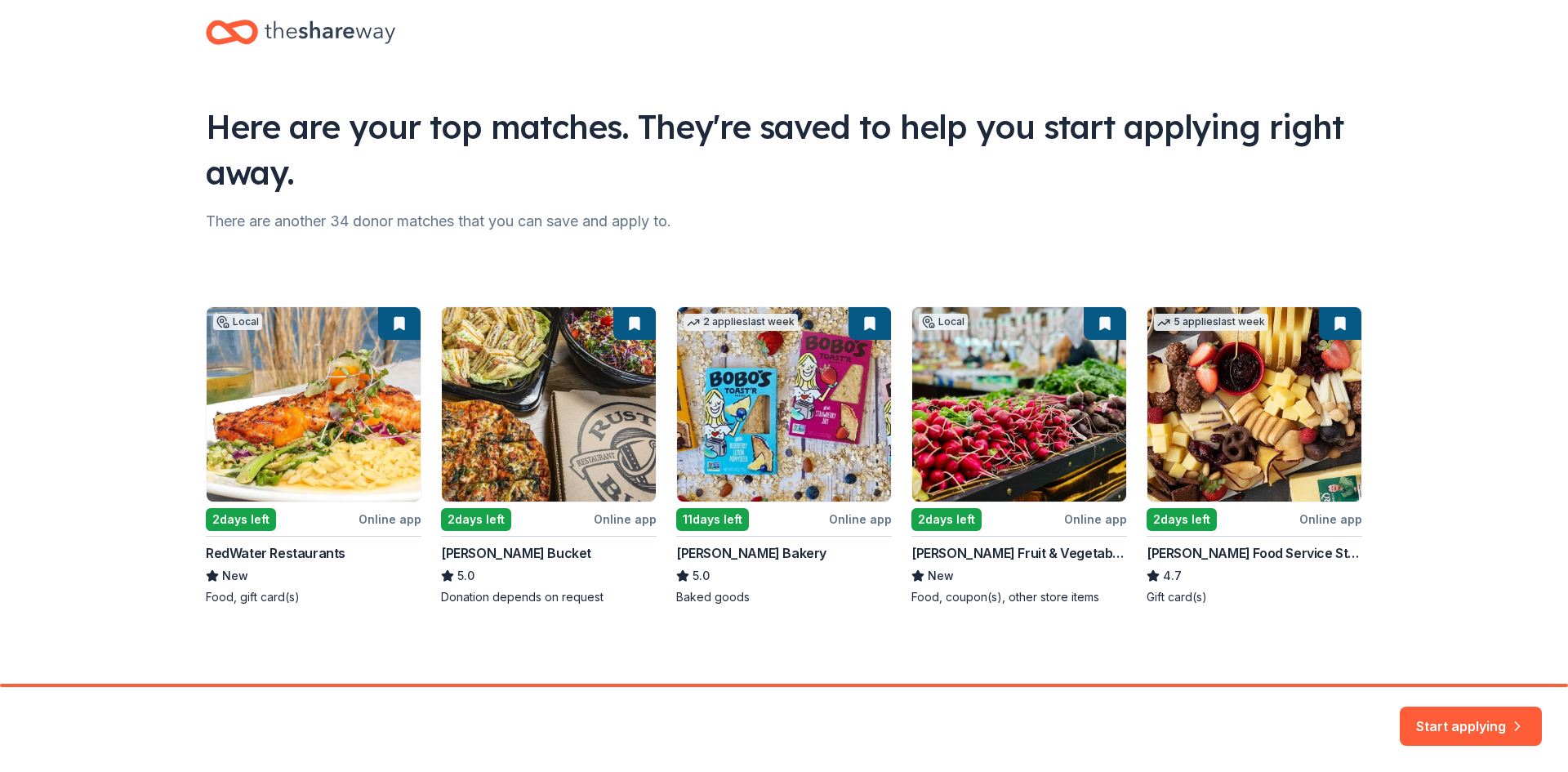
click at [1176, 519] on div "Local 2 days left Online app RedWater Restaurants New Food, gift card(s) 2 days…" at bounding box center [784, 456] width 1156 height 299
click at [1192, 561] on div "Local 2 days left Online app RedWater Restaurants New Food, gift card(s) 2 days…" at bounding box center [784, 456] width 1156 height 299
click at [1190, 553] on div "Local 2 days left Online app RedWater Restaurants New Food, gift card(s) 2 days…" at bounding box center [784, 456] width 1156 height 299
click at [1445, 727] on button "Start applying" at bounding box center [1470, 716] width 142 height 40
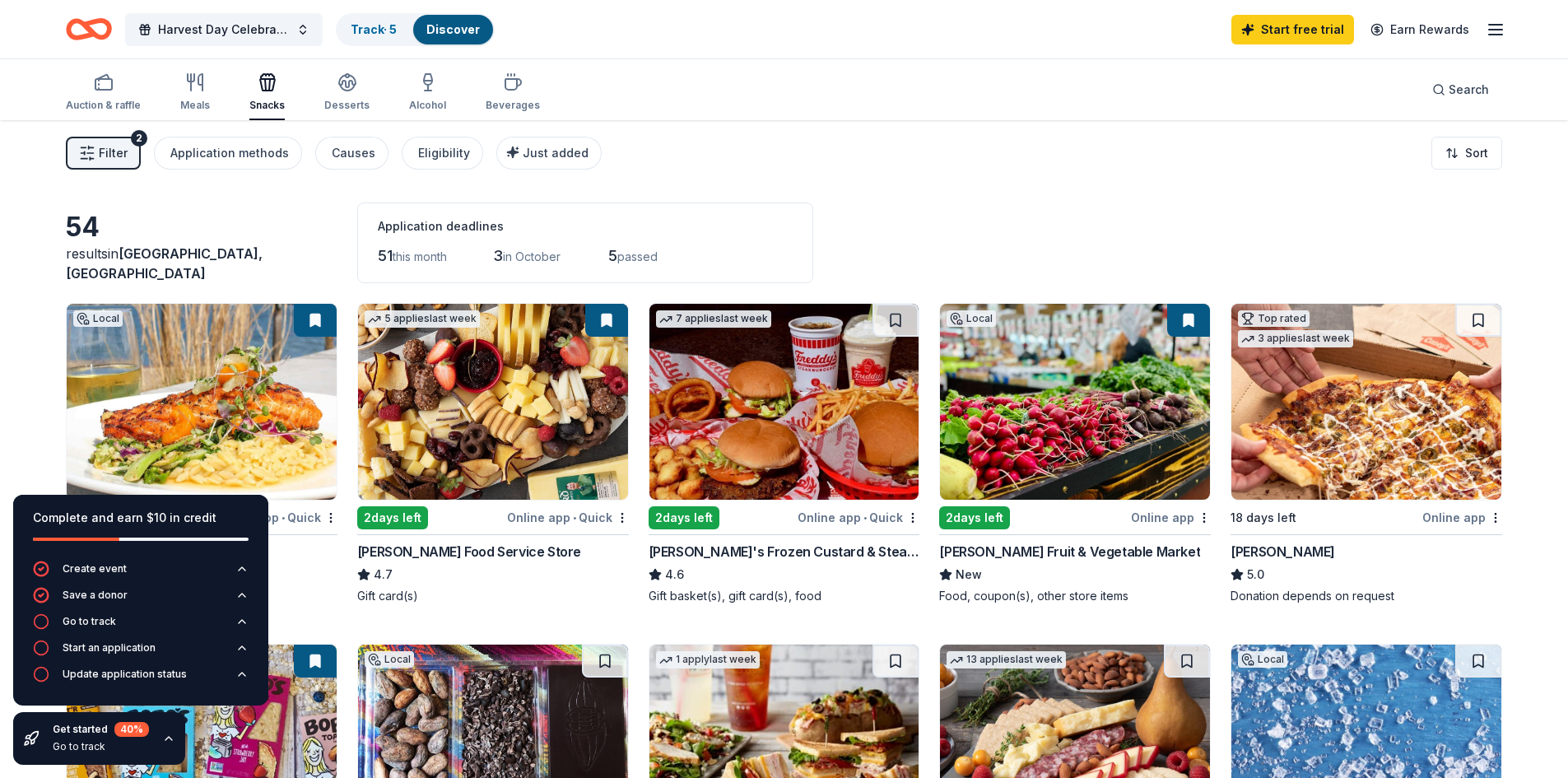
click at [499, 461] on img at bounding box center [492, 401] width 270 height 195
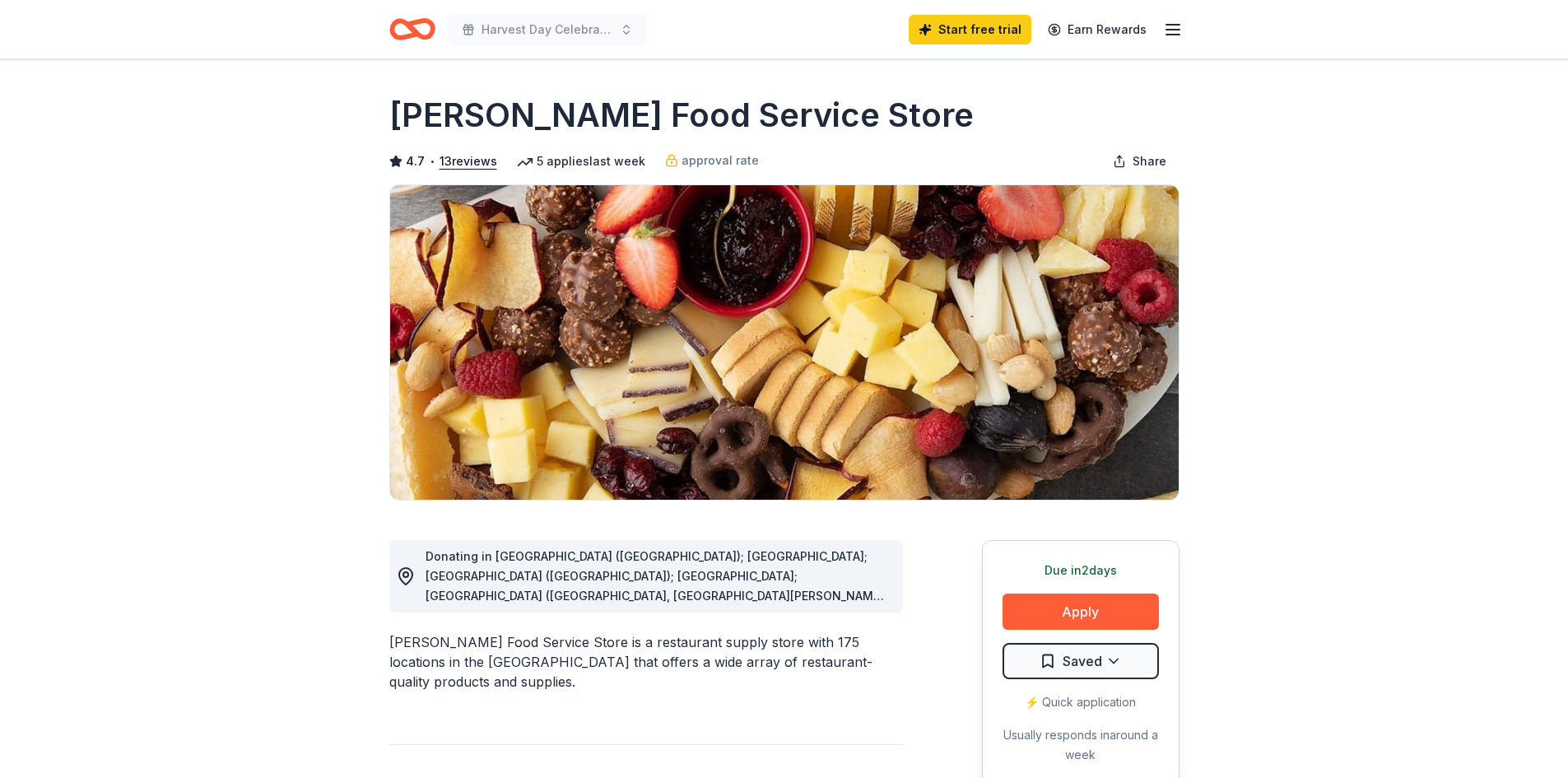
click at [884, 596] on span "Donating in [GEOGRAPHIC_DATA] ([GEOGRAPHIC_DATA]); [GEOGRAPHIC_DATA]; [GEOGRAPH…" at bounding box center [657, 773] width 463 height 449
click at [1080, 613] on button "Apply" at bounding box center [1080, 612] width 157 height 36
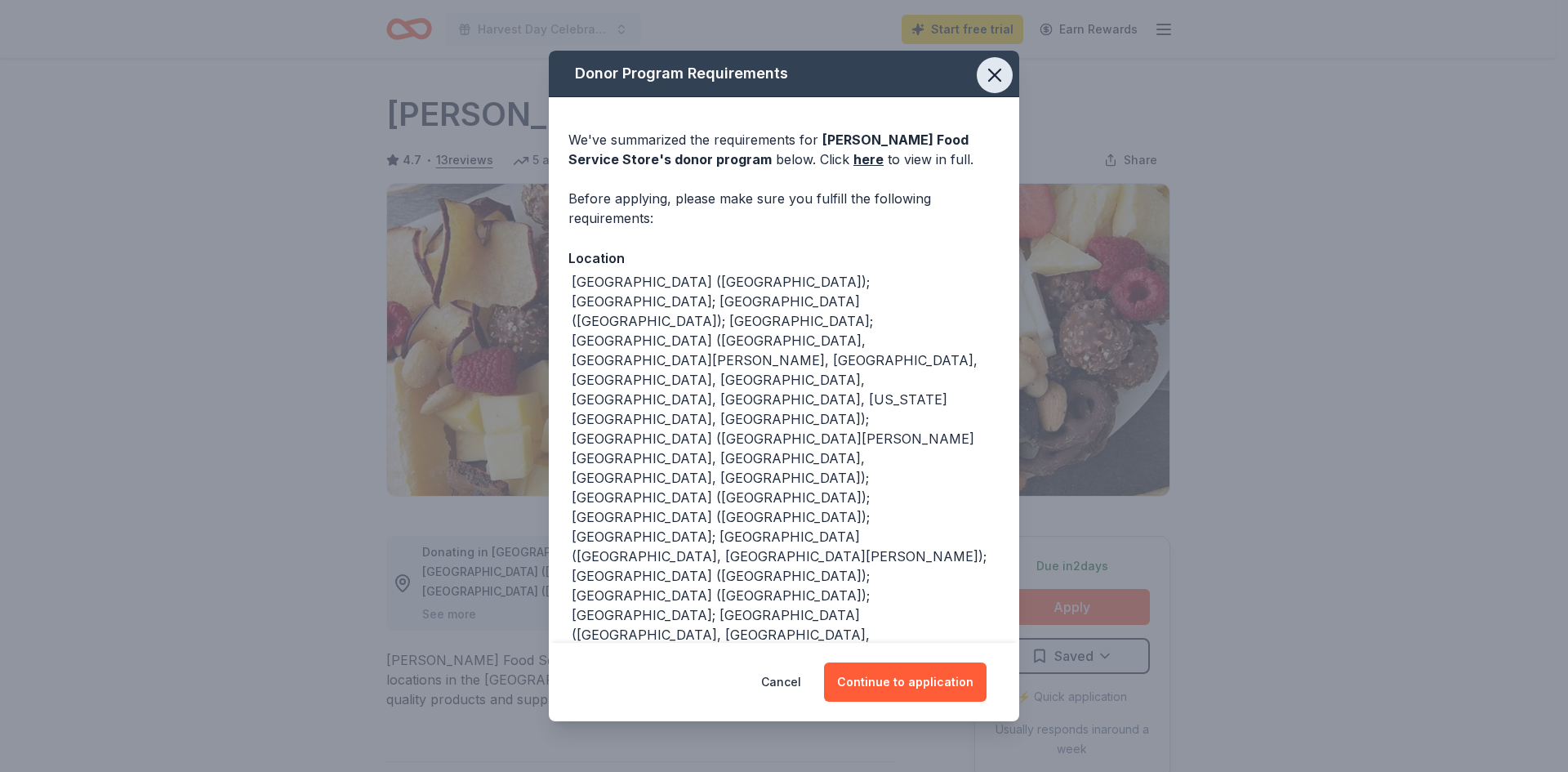
click at [984, 78] on icon "button" at bounding box center [995, 75] width 23 height 23
